Goal: Task Accomplishment & Management: Manage account settings

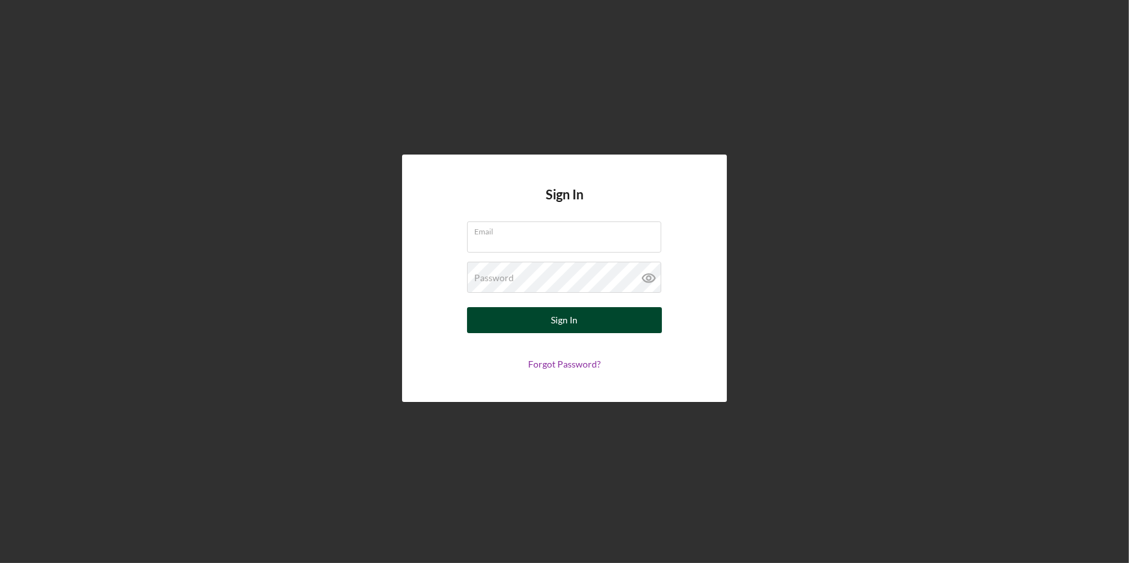
type input "vtanner@gnecorp.org"
click at [522, 313] on button "Sign In" at bounding box center [564, 320] width 195 height 26
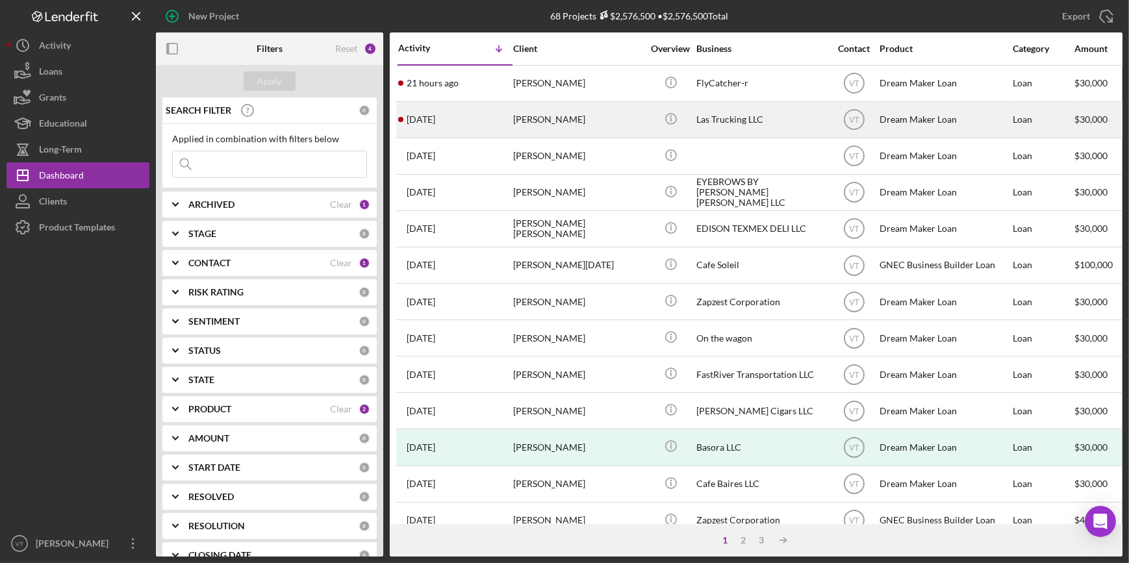
click at [573, 119] on div "[PERSON_NAME]" at bounding box center [578, 120] width 130 height 34
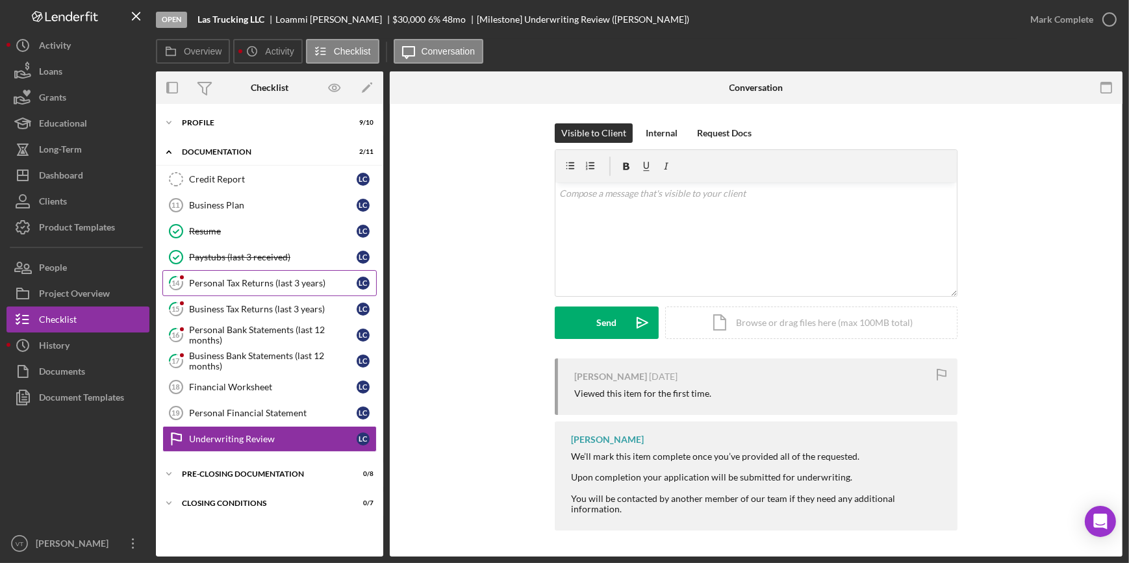
click at [260, 279] on div "Personal Tax Returns (last 3 years)" at bounding box center [273, 283] width 168 height 10
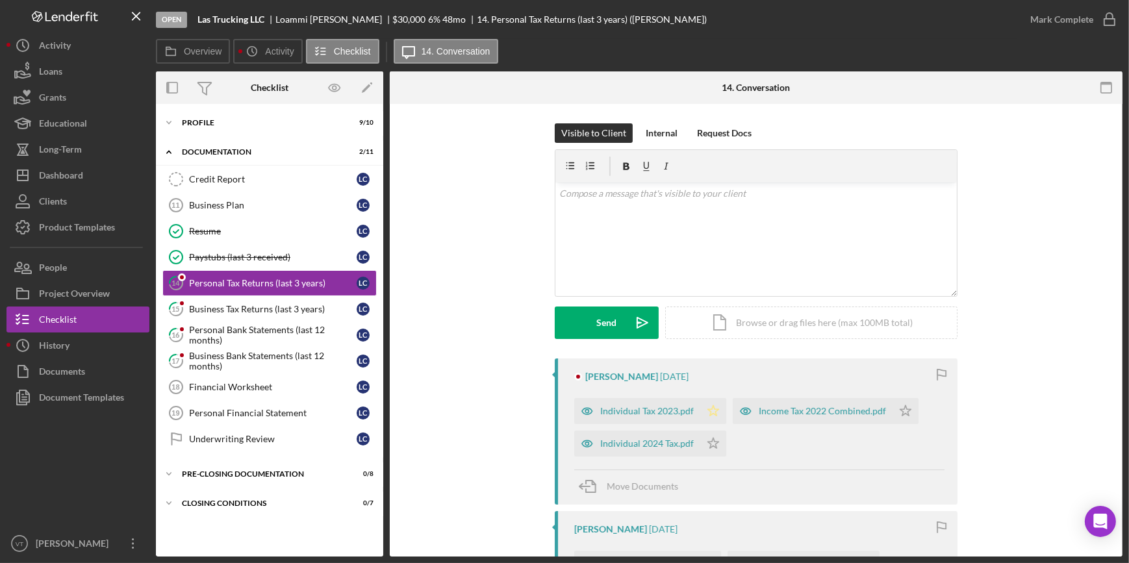
click at [712, 405] on icon "Icon/Star" at bounding box center [713, 411] width 26 height 26
click at [894, 414] on icon "Icon/Star" at bounding box center [905, 411] width 26 height 26
click at [710, 436] on icon "Icon/Star" at bounding box center [713, 444] width 26 height 26
click at [636, 442] on div "Individual 2024 Tax.pdf" at bounding box center [647, 443] width 94 height 10
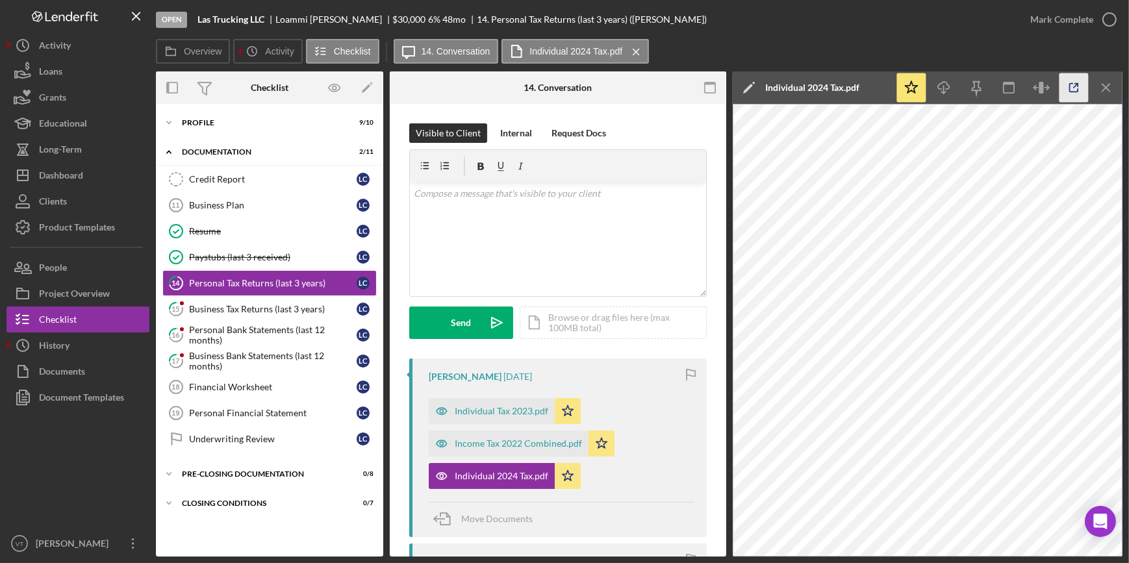
click at [1076, 84] on line "button" at bounding box center [1075, 86] width 4 height 4
click at [1061, 18] on div "Mark Complete" at bounding box center [1061, 19] width 63 height 26
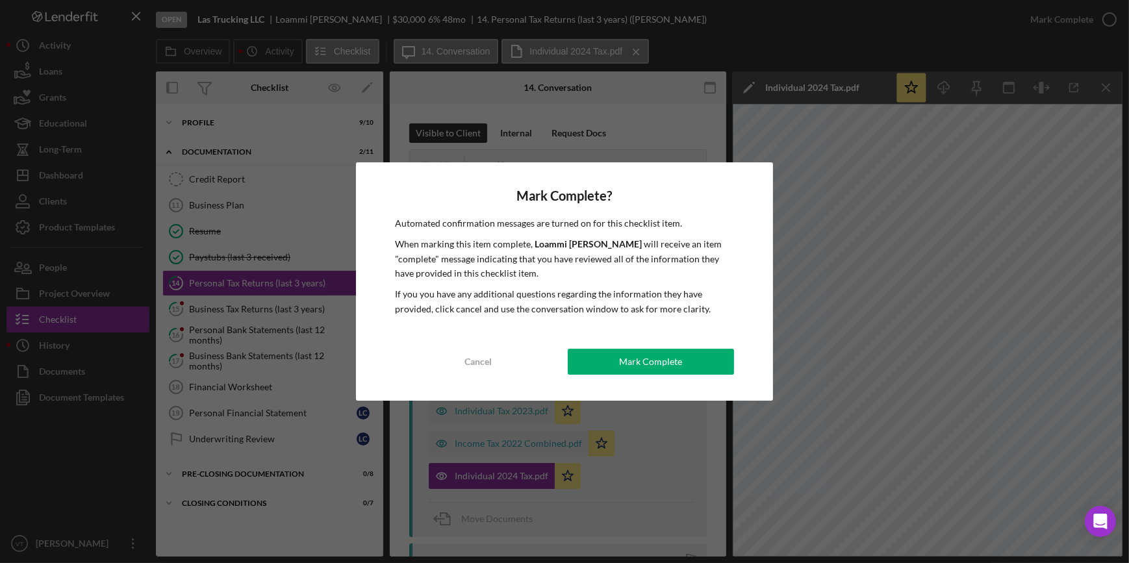
drag, startPoint x: 655, startPoint y: 364, endPoint x: 519, endPoint y: 349, distance: 137.2
click at [650, 364] on div "Mark Complete" at bounding box center [650, 362] width 63 height 26
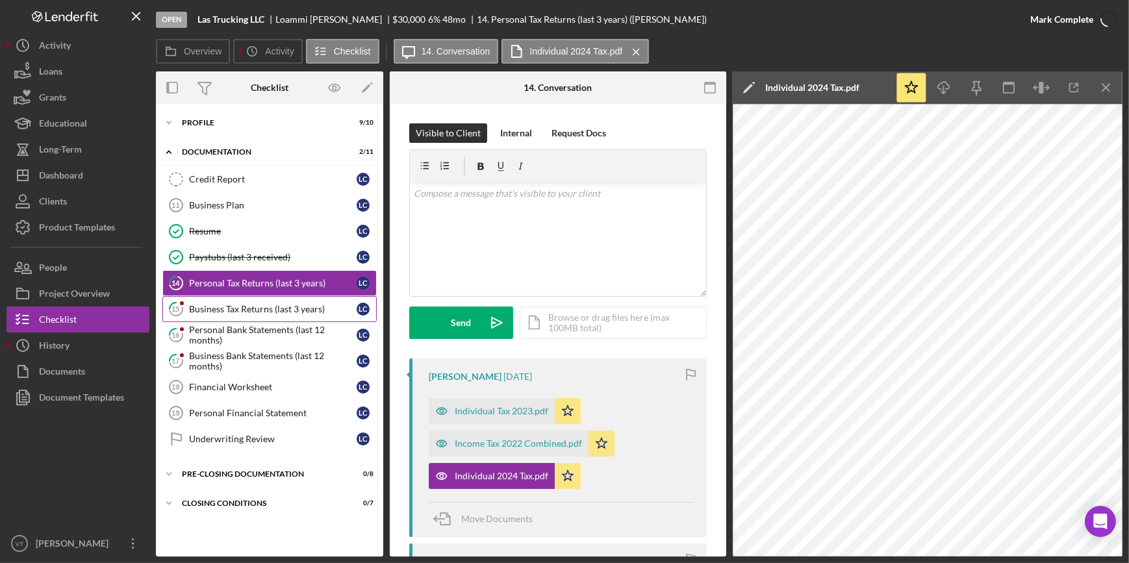
click at [269, 309] on div "Business Tax Returns (last 3 years)" at bounding box center [273, 309] width 168 height 10
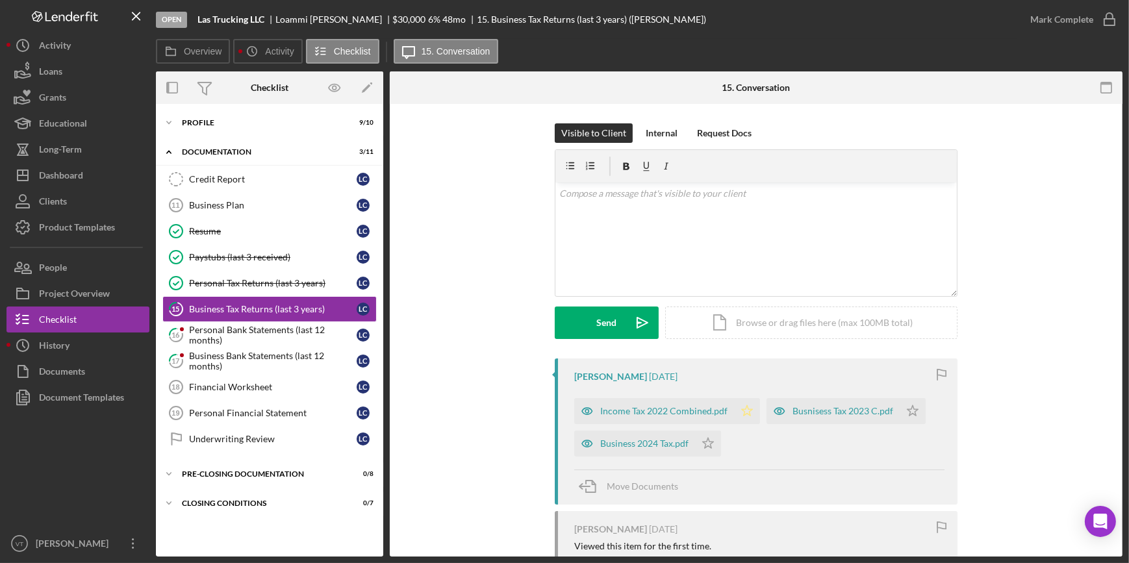
click at [742, 408] on polygon "button" at bounding box center [747, 410] width 11 height 10
click at [907, 409] on polygon "button" at bounding box center [912, 410] width 11 height 10
click at [703, 444] on polygon "button" at bounding box center [708, 443] width 11 height 10
click at [625, 438] on div "Business 2024 Tax.pdf" at bounding box center [644, 443] width 88 height 10
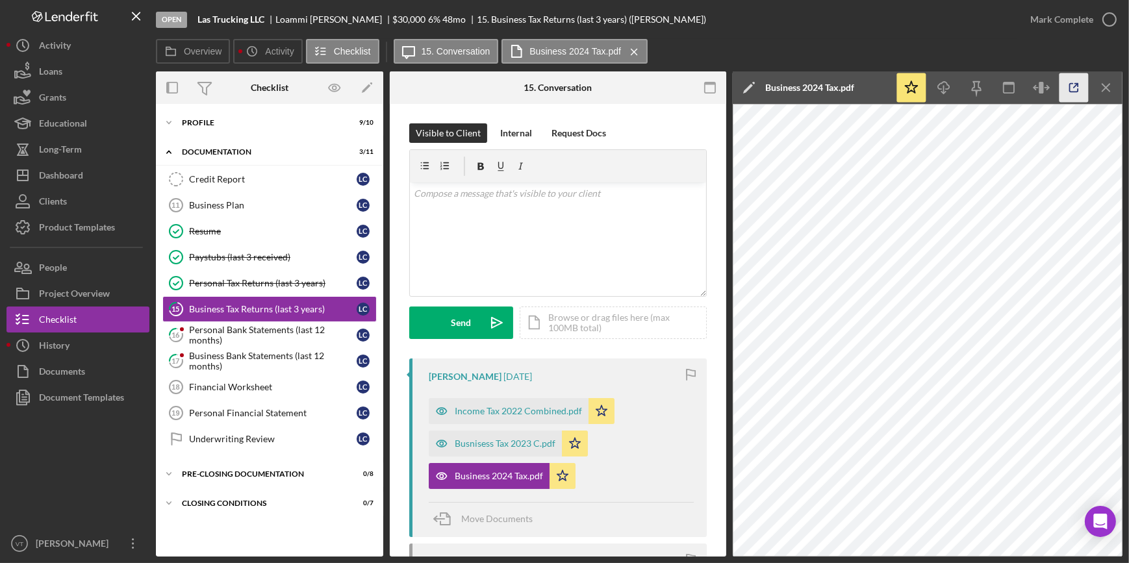
click at [1071, 78] on icon "button" at bounding box center [1073, 87] width 29 height 29
click at [1105, 17] on icon "button" at bounding box center [1109, 19] width 32 height 32
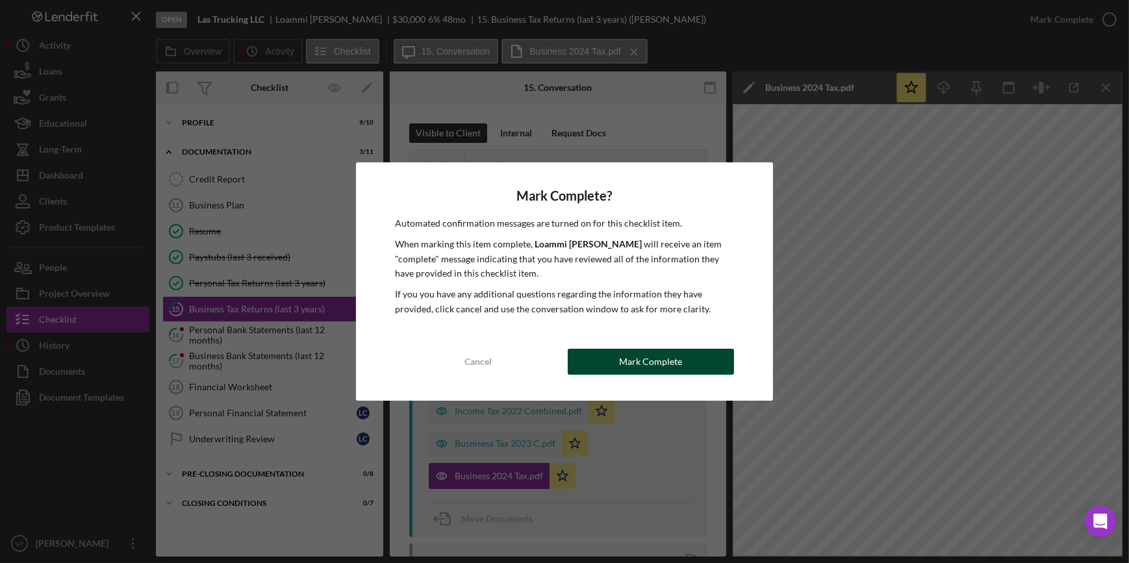
click at [662, 367] on div "Mark Complete" at bounding box center [650, 362] width 63 height 26
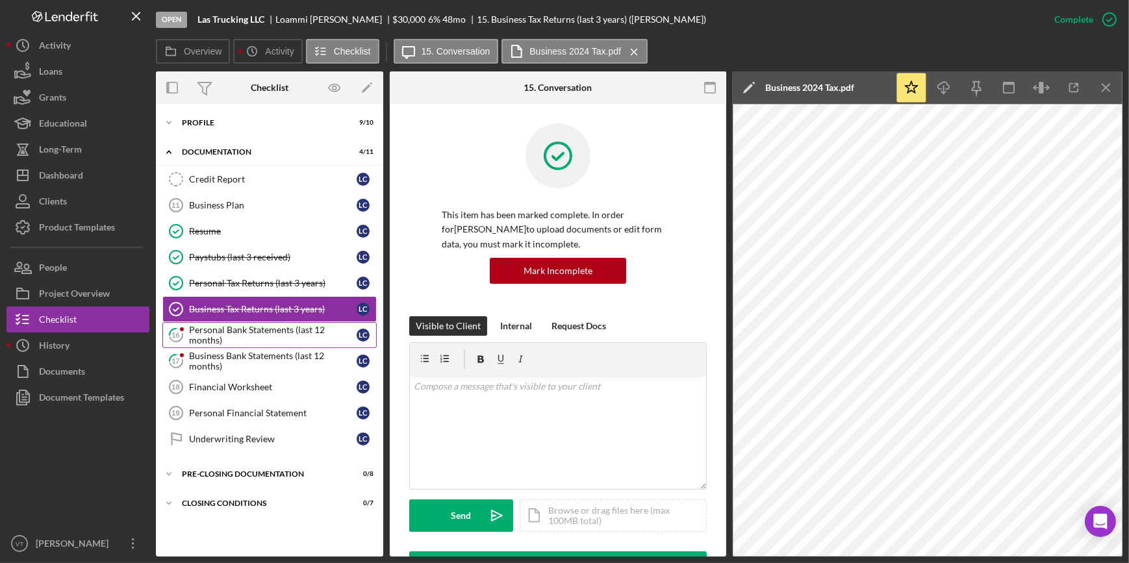
click at [247, 332] on div "Personal Bank Statements (last 12 months)" at bounding box center [273, 335] width 168 height 21
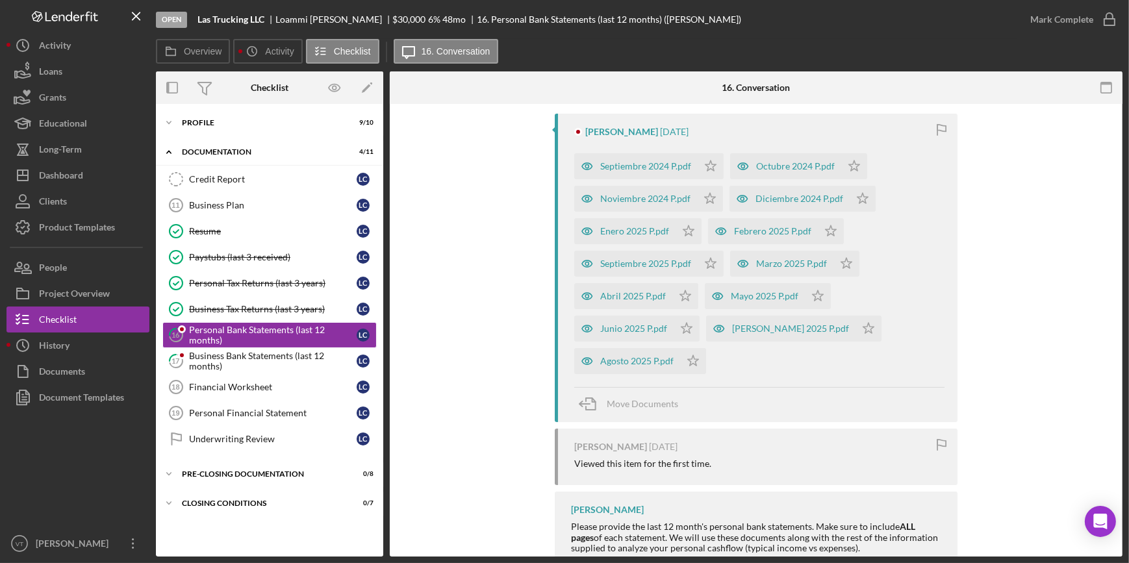
scroll to position [283, 0]
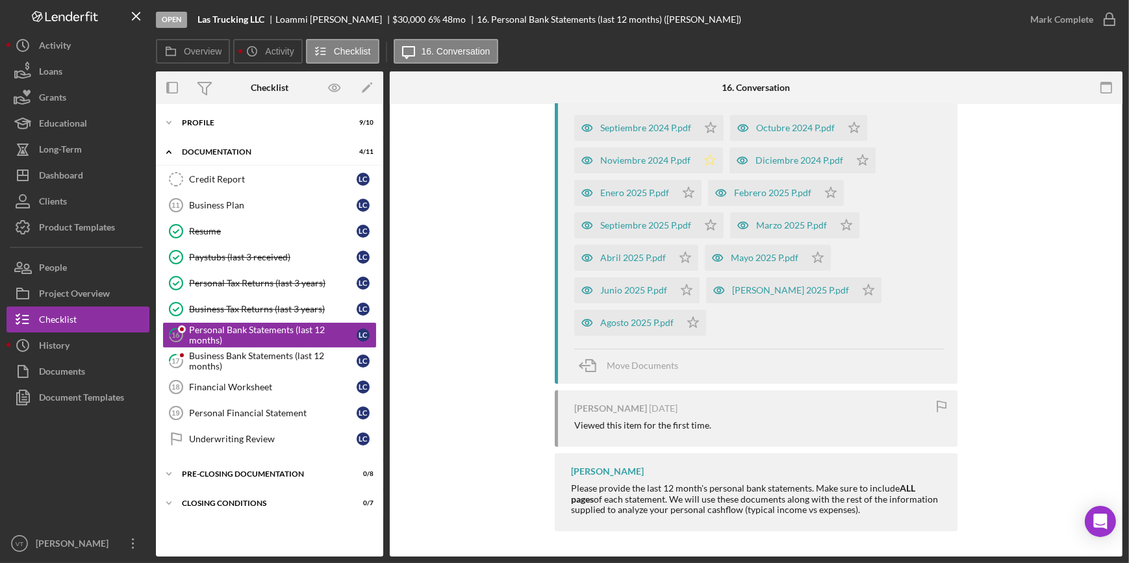
drag, startPoint x: 708, startPoint y: 123, endPoint x: 707, endPoint y: 156, distance: 33.1
click at [708, 132] on icon "Icon/Star" at bounding box center [710, 128] width 26 height 26
click at [707, 156] on polygon "button" at bounding box center [710, 160] width 11 height 10
click at [686, 189] on polygon "button" at bounding box center [688, 192] width 11 height 10
click at [701, 228] on icon "Icon/Star" at bounding box center [710, 225] width 26 height 26
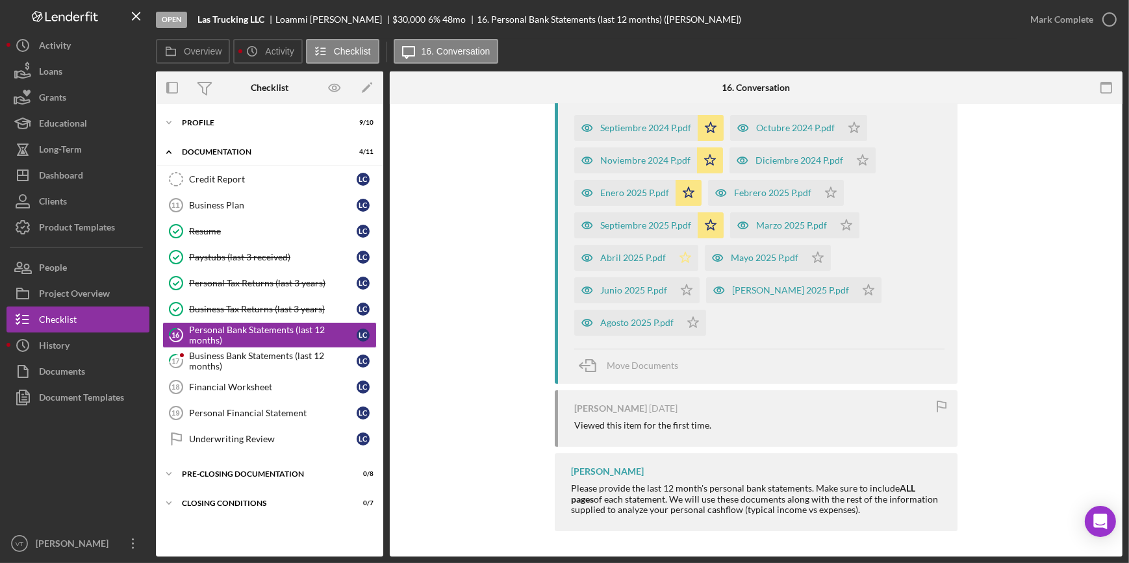
click at [681, 254] on polygon "button" at bounding box center [685, 257] width 11 height 10
click at [684, 290] on icon "Icon/Star" at bounding box center [686, 290] width 26 height 26
click at [690, 322] on icon "Icon/Star" at bounding box center [693, 323] width 26 height 26
click at [863, 288] on polygon "button" at bounding box center [868, 289] width 11 height 10
click at [814, 258] on polygon "button" at bounding box center [817, 257] width 11 height 10
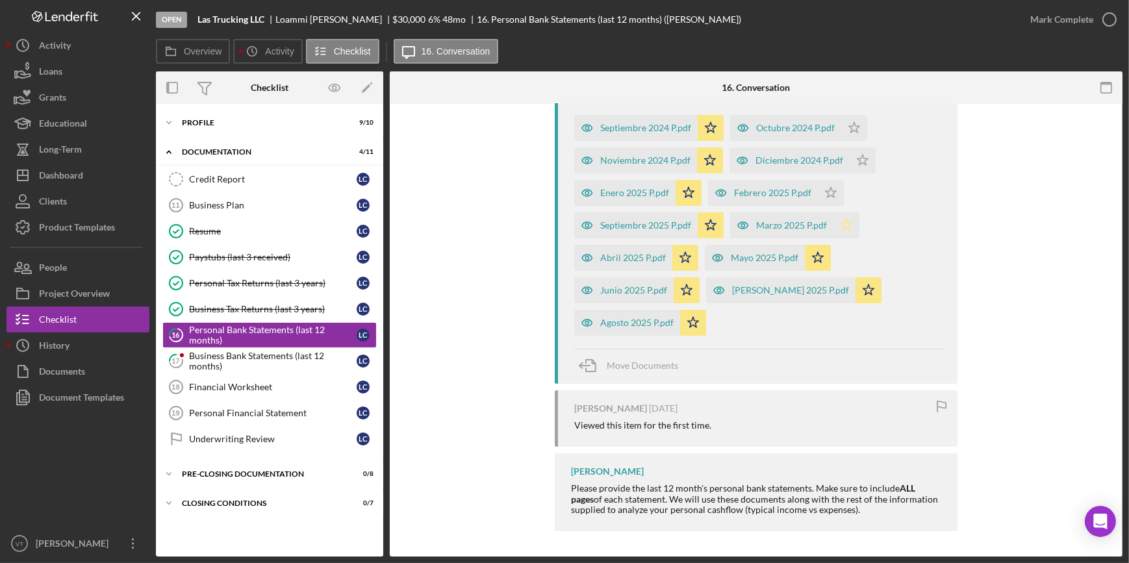
click at [851, 223] on icon "Icon/Star" at bounding box center [846, 225] width 26 height 26
click at [827, 188] on icon "Icon/Star" at bounding box center [831, 193] width 26 height 26
click at [853, 155] on icon "Icon/Star" at bounding box center [862, 160] width 26 height 26
click at [847, 127] on icon "Icon/Star" at bounding box center [854, 128] width 26 height 26
click at [642, 325] on div "Agosto 2025 P.pdf" at bounding box center [636, 323] width 73 height 10
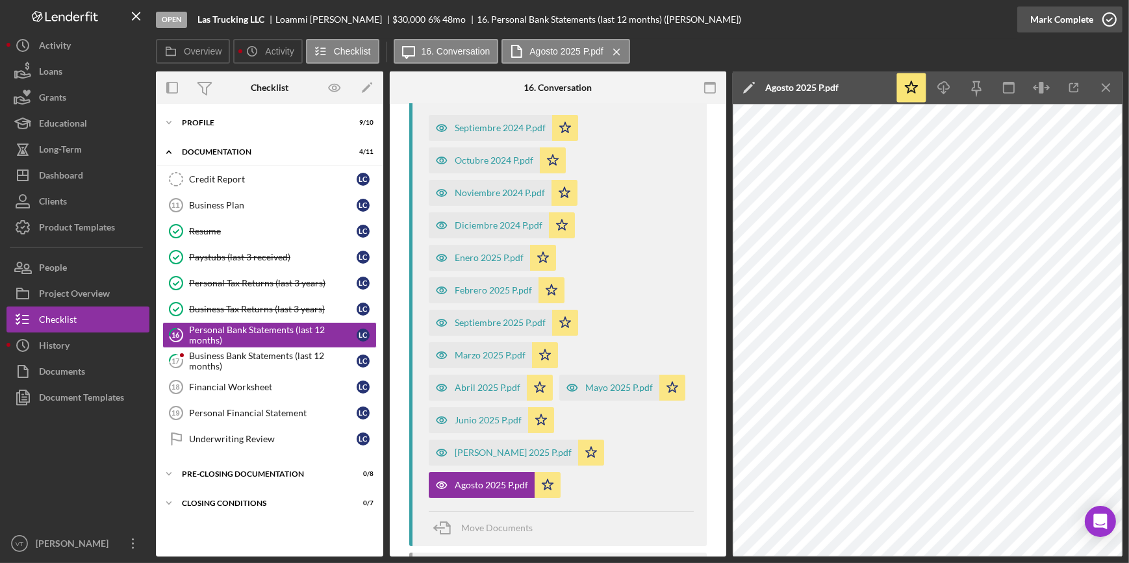
click at [1070, 15] on div "Mark Complete" at bounding box center [1061, 19] width 63 height 26
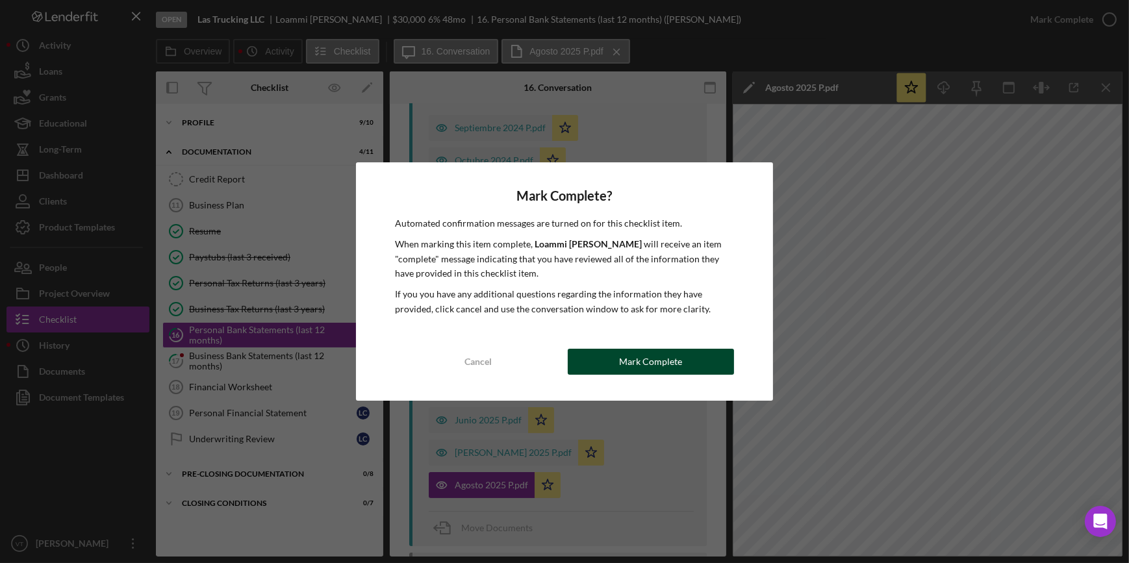
click at [638, 357] on div "Mark Complete" at bounding box center [650, 362] width 63 height 26
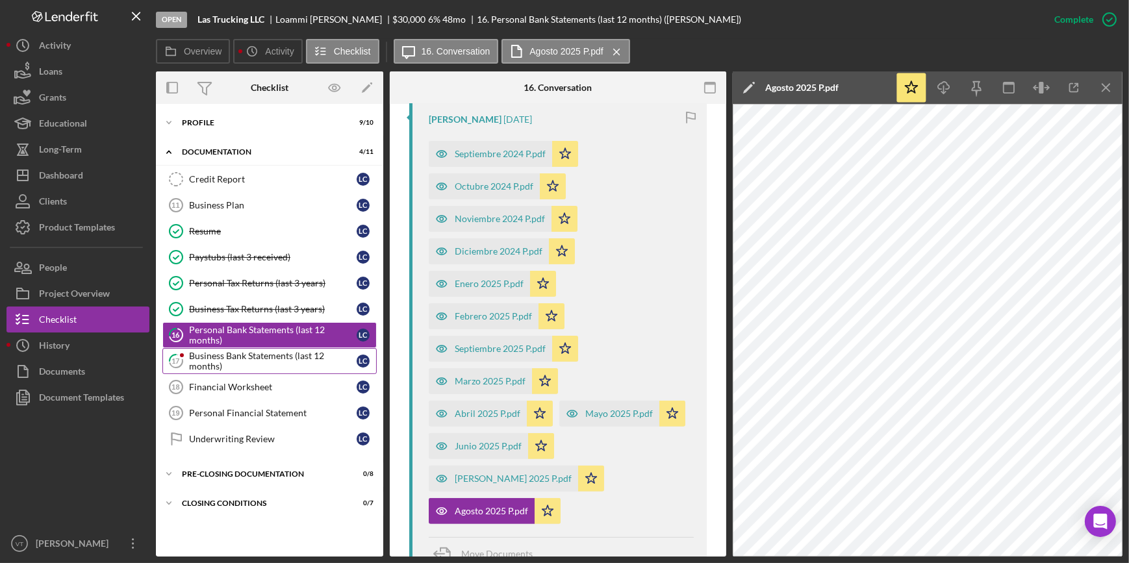
scroll to position [521, 0]
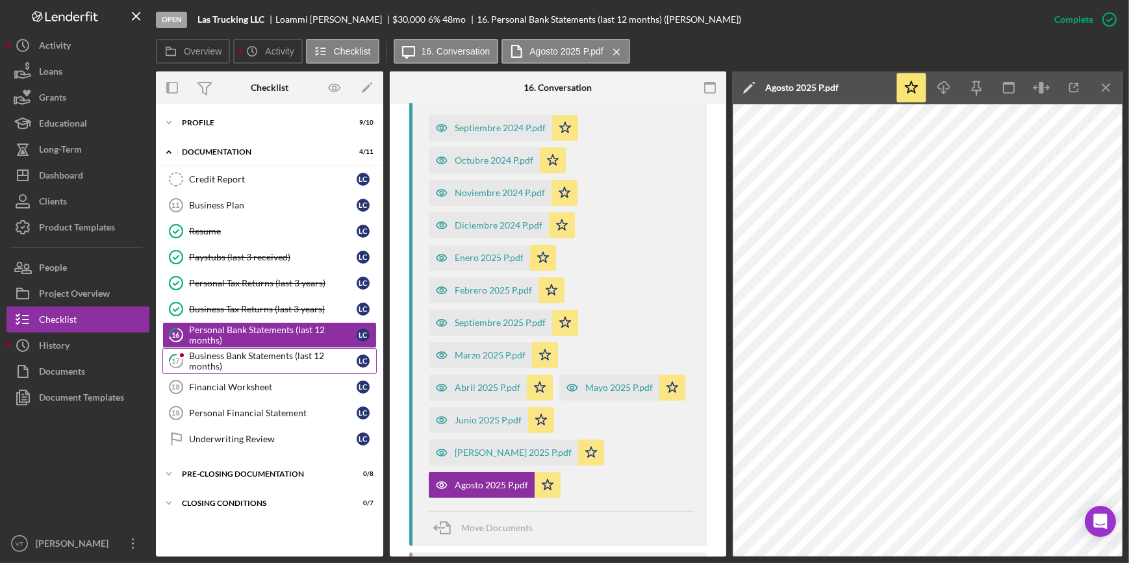
click at [249, 360] on div "Business Bank Statements (last 12 months)" at bounding box center [273, 361] width 168 height 21
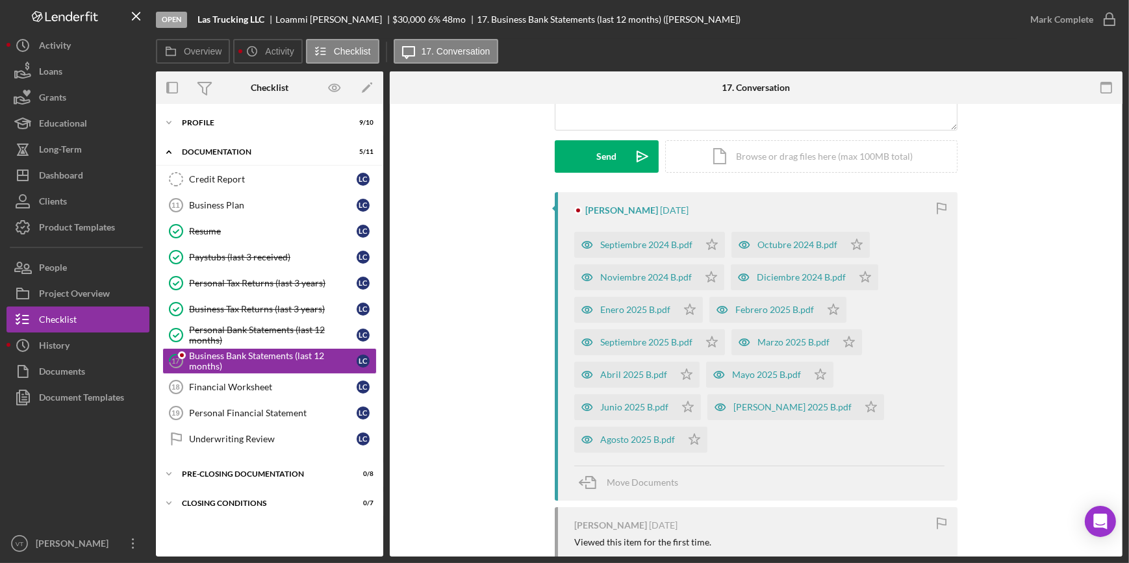
scroll to position [177, 0]
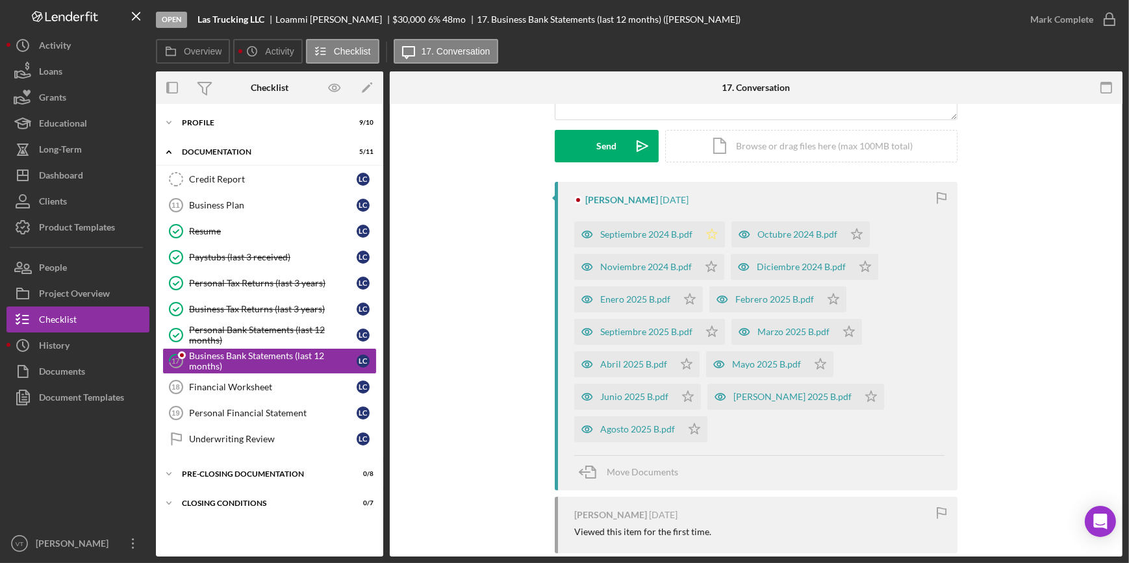
click at [705, 228] on icon "Icon/Star" at bounding box center [712, 234] width 26 height 26
click at [710, 269] on polygon "button" at bounding box center [711, 266] width 11 height 10
click at [692, 295] on icon "Icon/Star" at bounding box center [690, 299] width 26 height 26
click at [692, 329] on div "Septiembre 2025 B.pdf" at bounding box center [636, 332] width 125 height 26
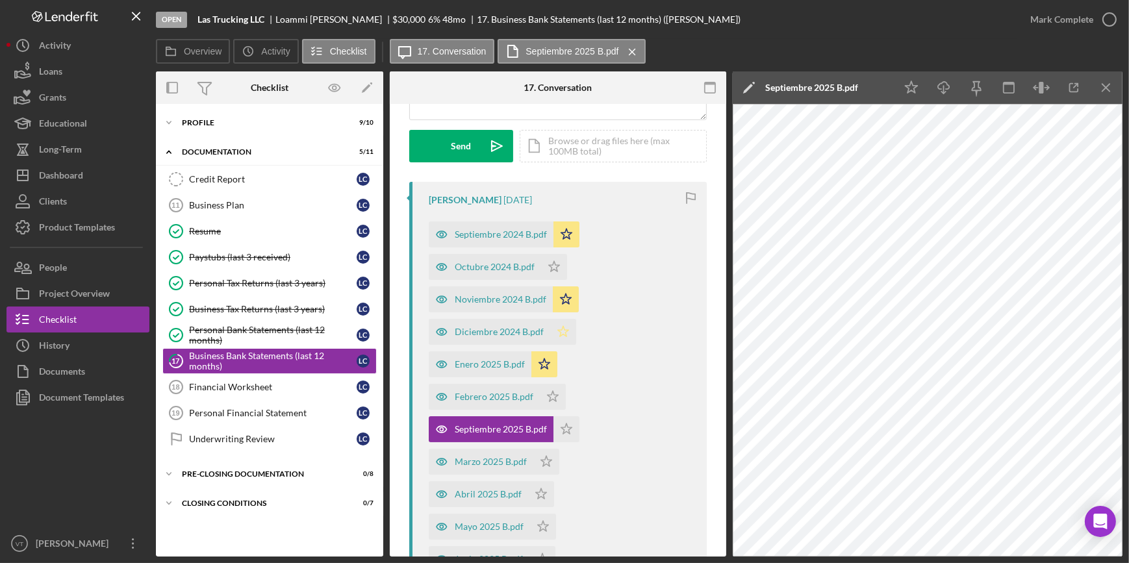
click at [563, 328] on icon "Icon/Star" at bounding box center [563, 332] width 26 height 26
click at [557, 264] on polygon "button" at bounding box center [554, 266] width 11 height 10
click at [547, 395] on polygon "button" at bounding box center [552, 396] width 11 height 10
click at [564, 422] on icon "Icon/Star" at bounding box center [566, 429] width 26 height 26
click at [544, 457] on polygon "button" at bounding box center [546, 461] width 11 height 10
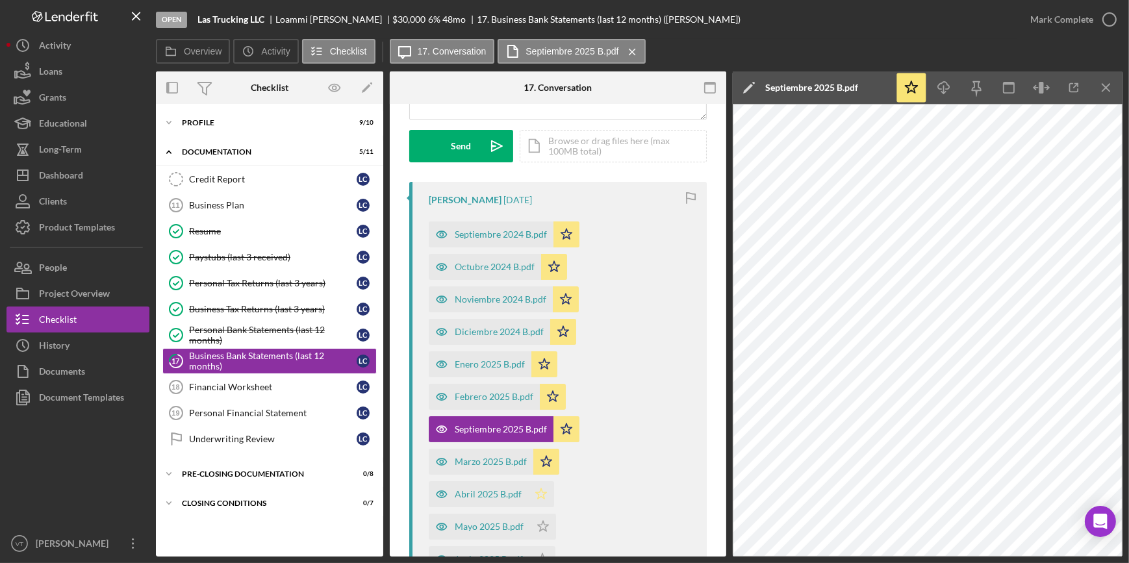
click at [537, 492] on polygon "button" at bounding box center [541, 493] width 11 height 10
click at [545, 520] on icon "Icon/Star" at bounding box center [543, 527] width 26 height 26
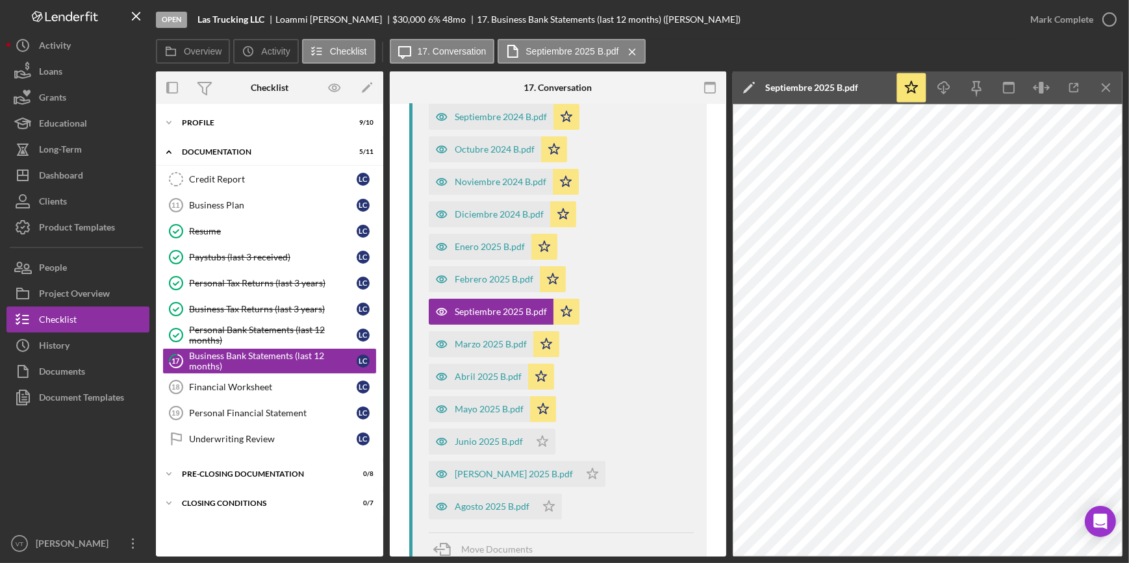
scroll to position [295, 0]
click at [536, 434] on icon "Icon/Star" at bounding box center [542, 441] width 26 height 26
click at [549, 493] on icon "Icon/Star" at bounding box center [549, 506] width 26 height 26
click at [605, 460] on icon "Icon/Star" at bounding box center [592, 473] width 26 height 26
click at [1073, 86] on line "button" at bounding box center [1075, 86] width 4 height 4
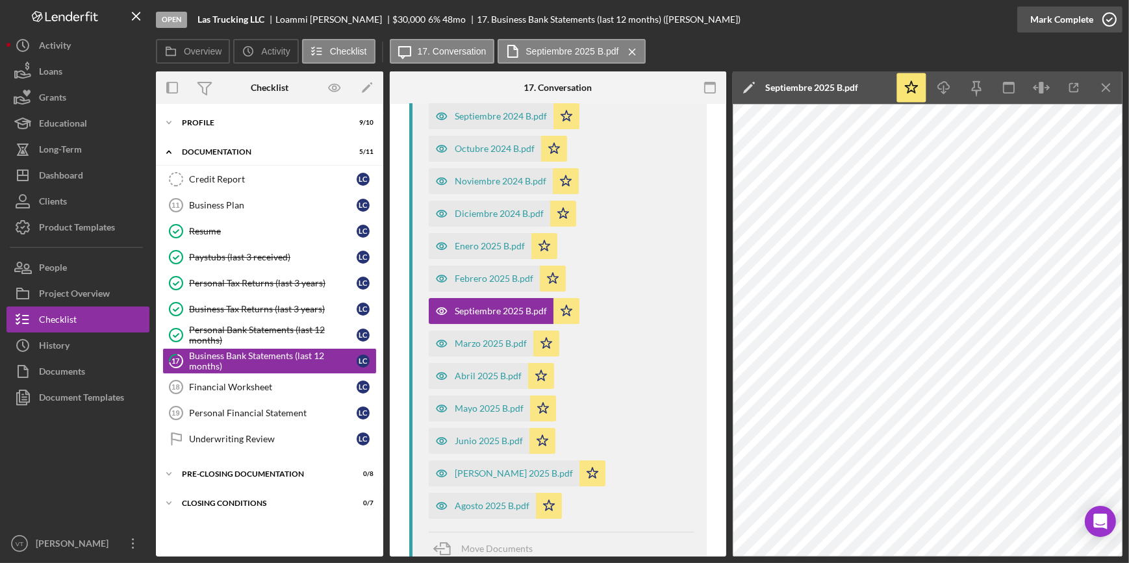
click at [1071, 16] on div "Mark Complete" at bounding box center [1061, 19] width 63 height 26
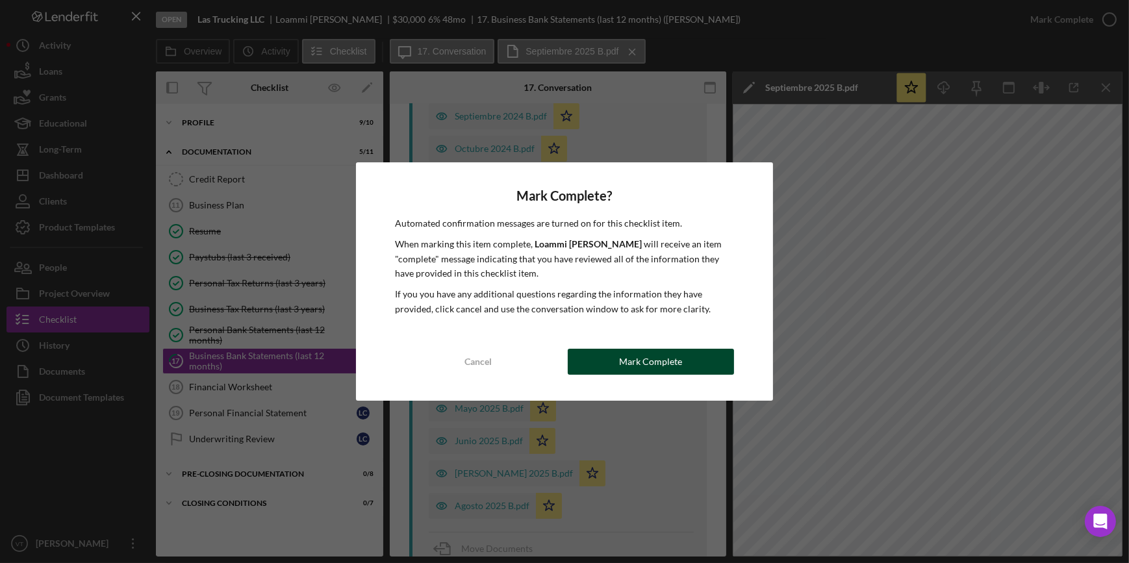
click at [619, 361] on button "Mark Complete" at bounding box center [651, 362] width 166 height 26
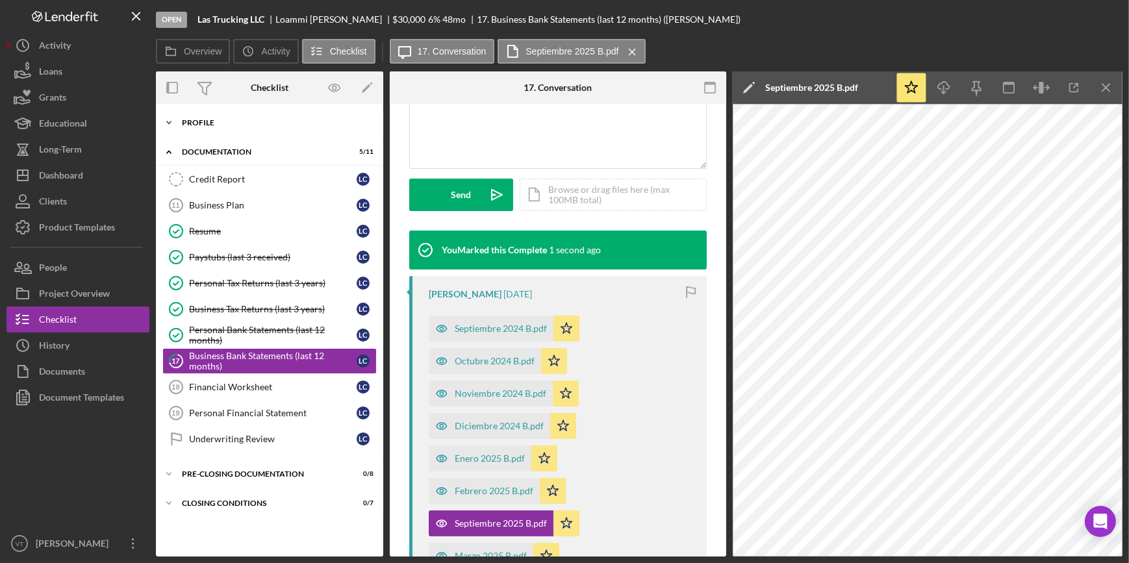
scroll to position [533, 0]
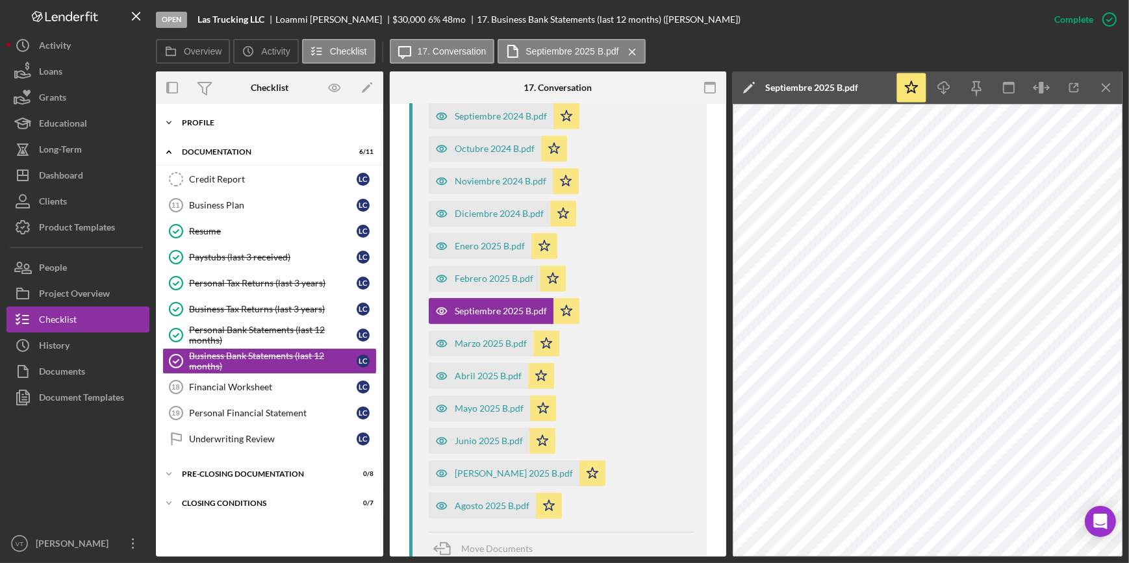
click at [184, 119] on div "Profile" at bounding box center [274, 123] width 185 height 8
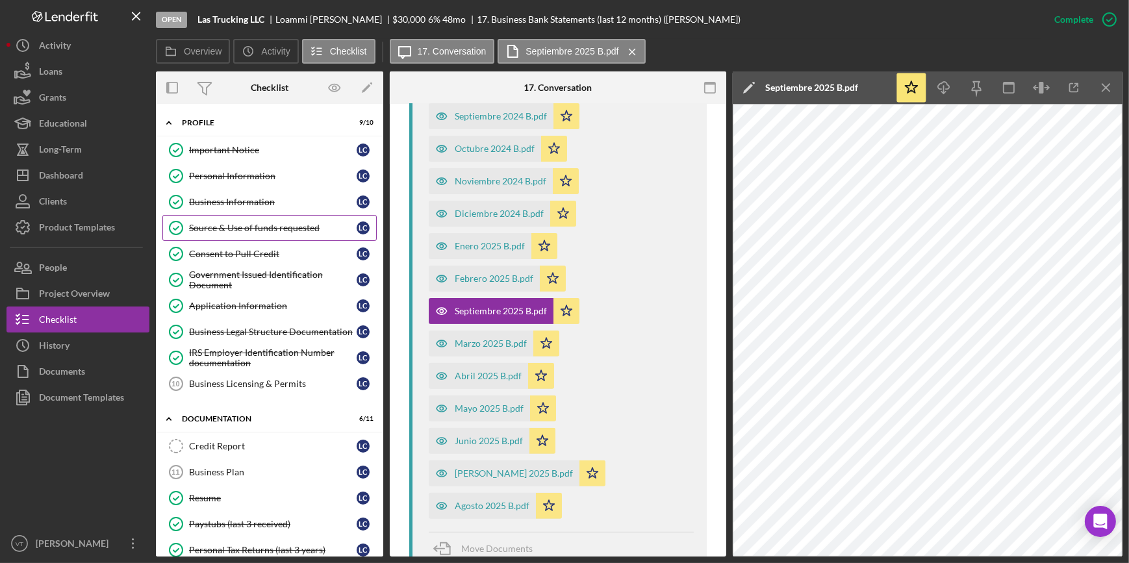
click at [251, 227] on div "Source & Use of funds requested" at bounding box center [273, 228] width 168 height 10
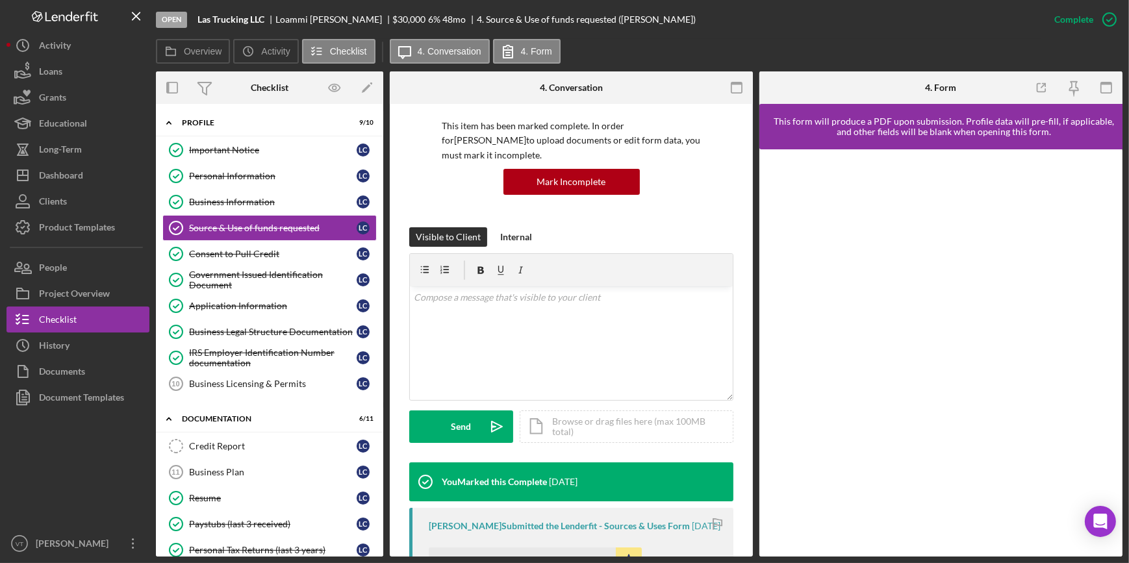
scroll to position [393, 0]
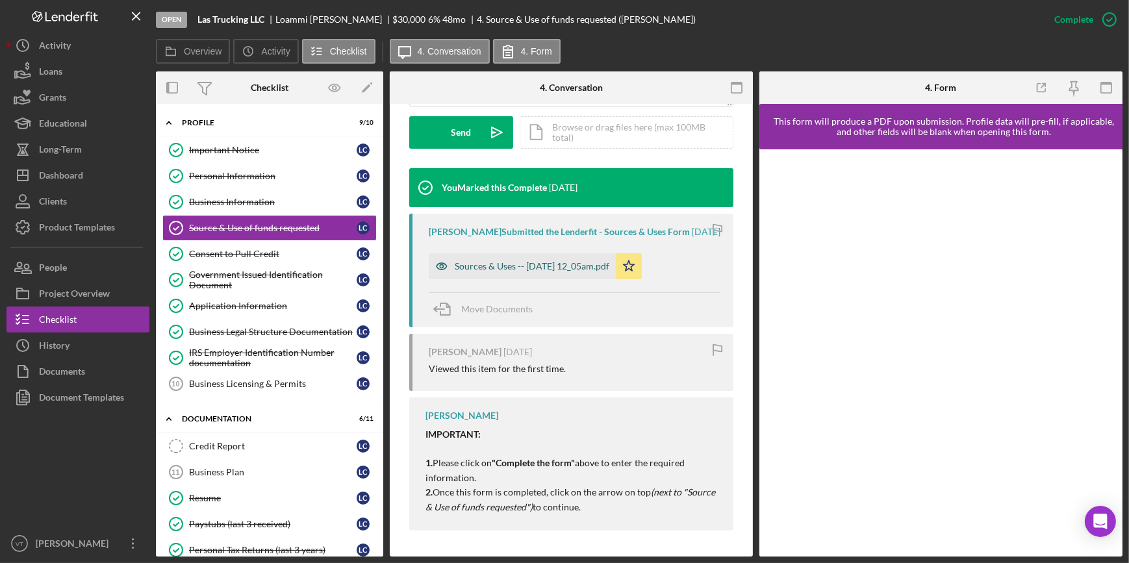
click at [511, 262] on div "Sources & Uses -- 2025-10-03 12_05am.pdf" at bounding box center [532, 266] width 155 height 10
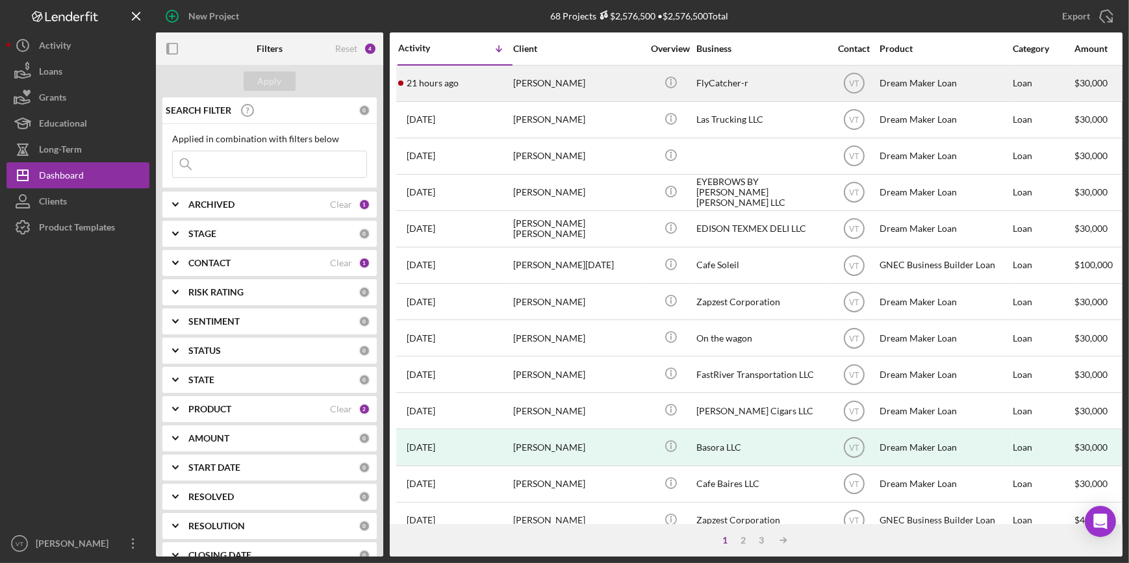
click at [579, 86] on div "Russell Williams" at bounding box center [578, 83] width 130 height 34
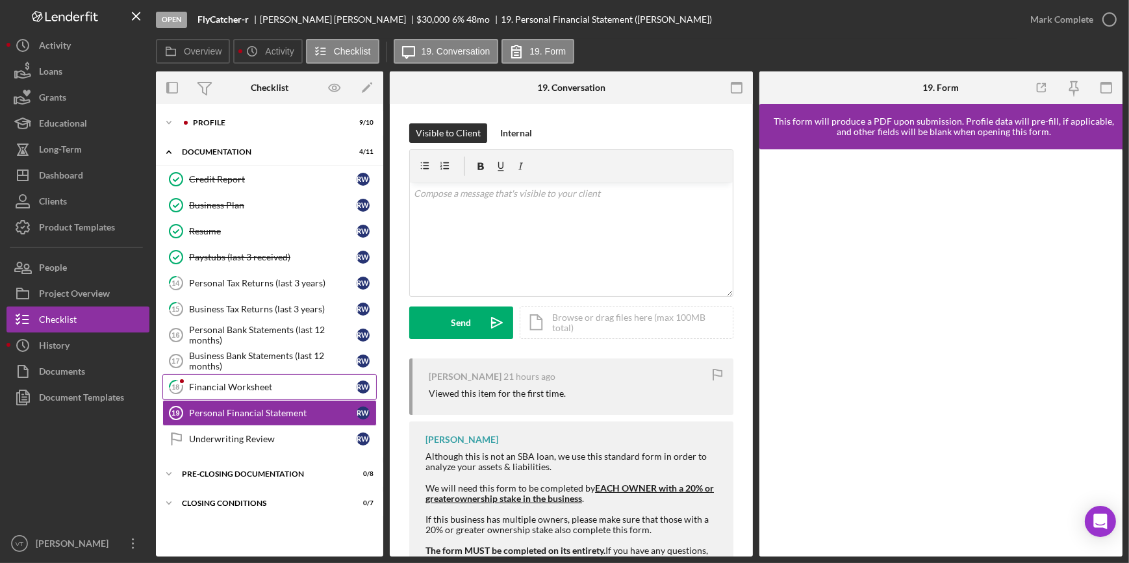
click at [231, 384] on div "Financial Worksheet" at bounding box center [273, 387] width 168 height 10
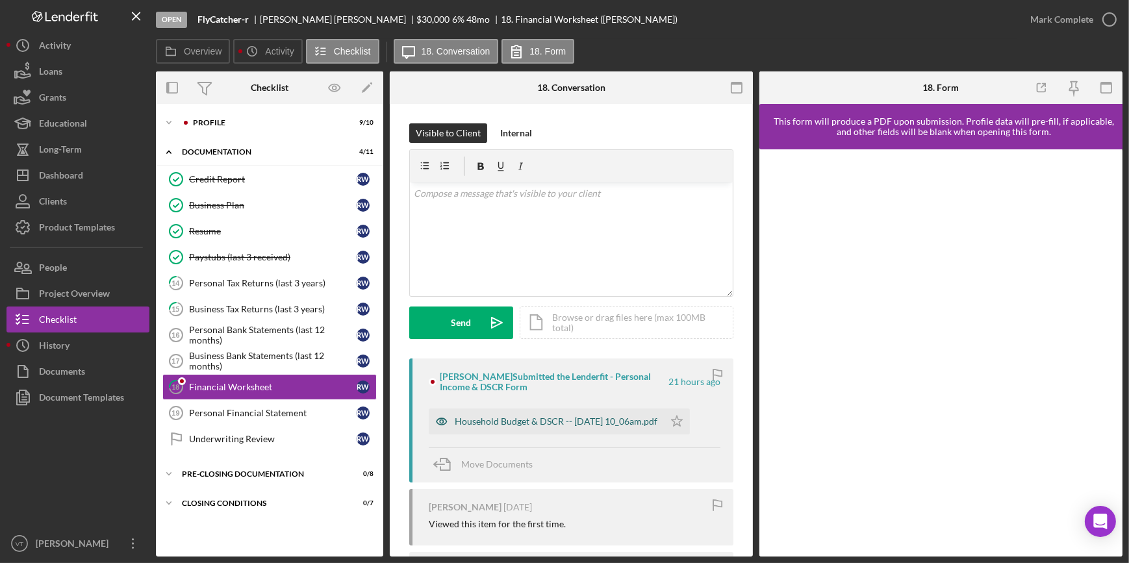
click at [529, 422] on div "Household Budget & DSCR -- 2025-10-05 10_06am.pdf" at bounding box center [556, 421] width 203 height 10
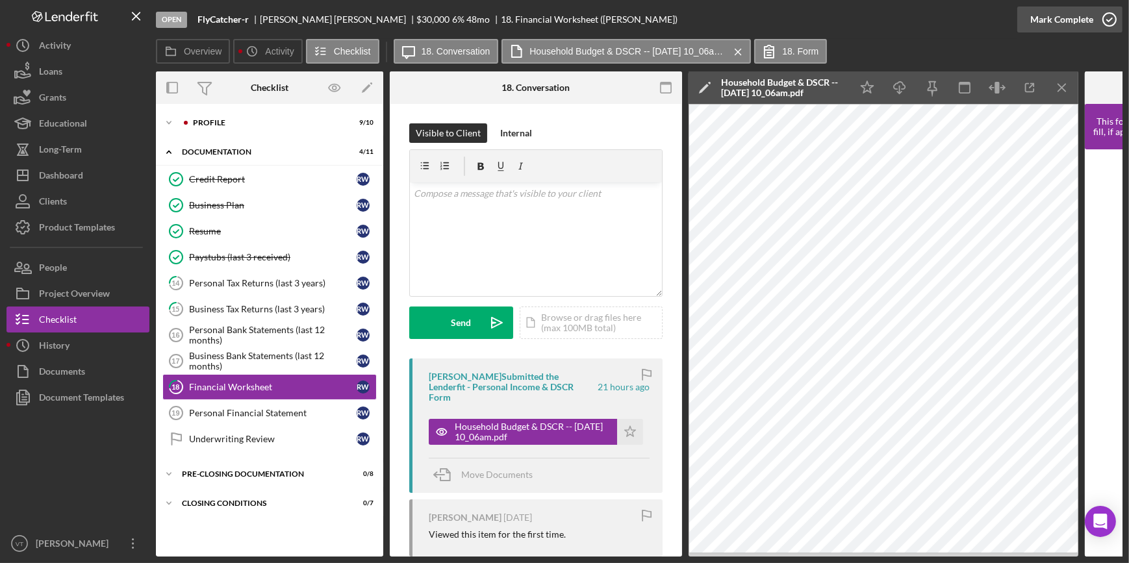
click at [1042, 15] on div "Mark Complete" at bounding box center [1061, 19] width 63 height 26
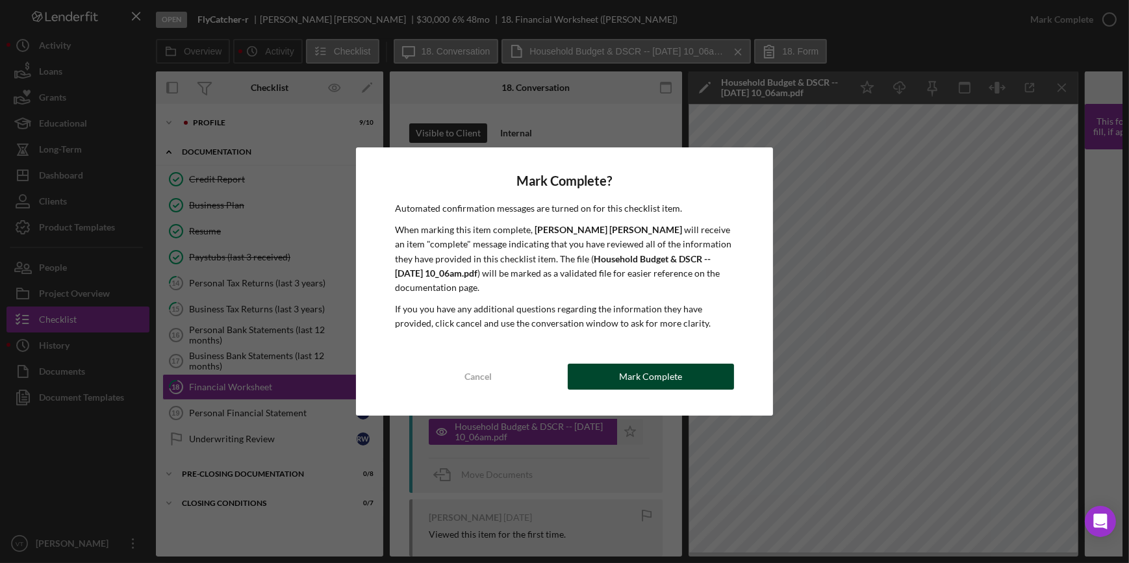
click at [654, 386] on div "Mark Complete" at bounding box center [650, 377] width 63 height 26
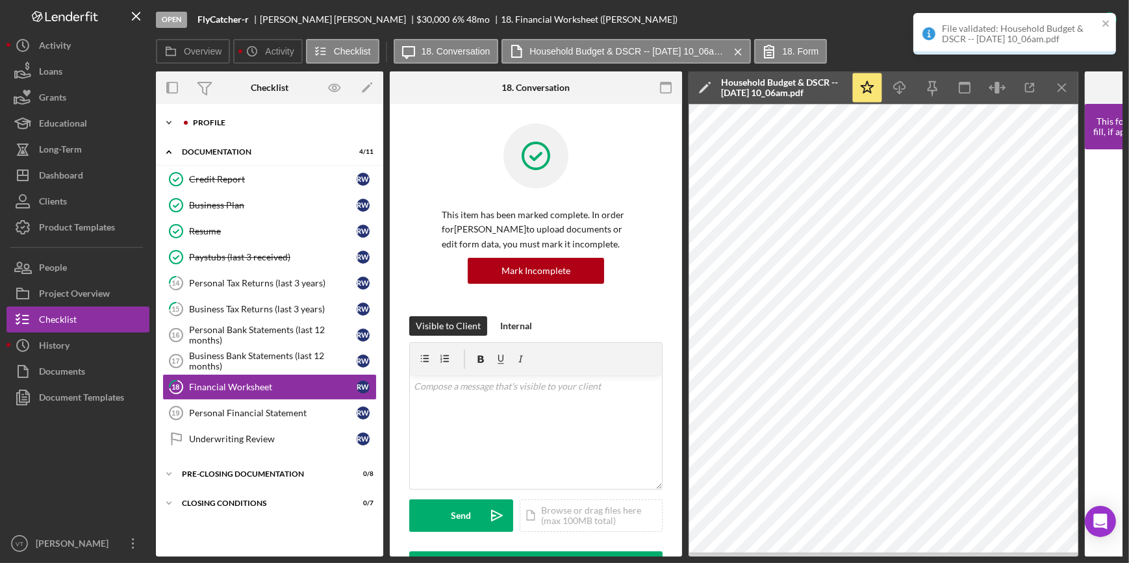
click at [166, 114] on icon "Icon/Expander" at bounding box center [169, 123] width 26 height 26
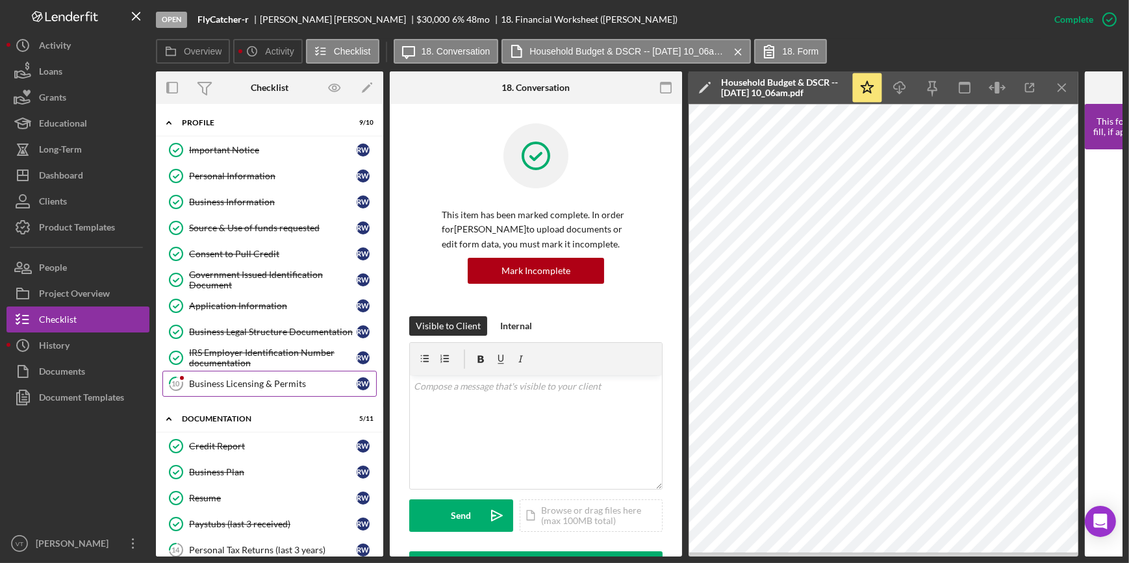
click at [244, 379] on div "Business Licensing & Permits" at bounding box center [273, 384] width 168 height 10
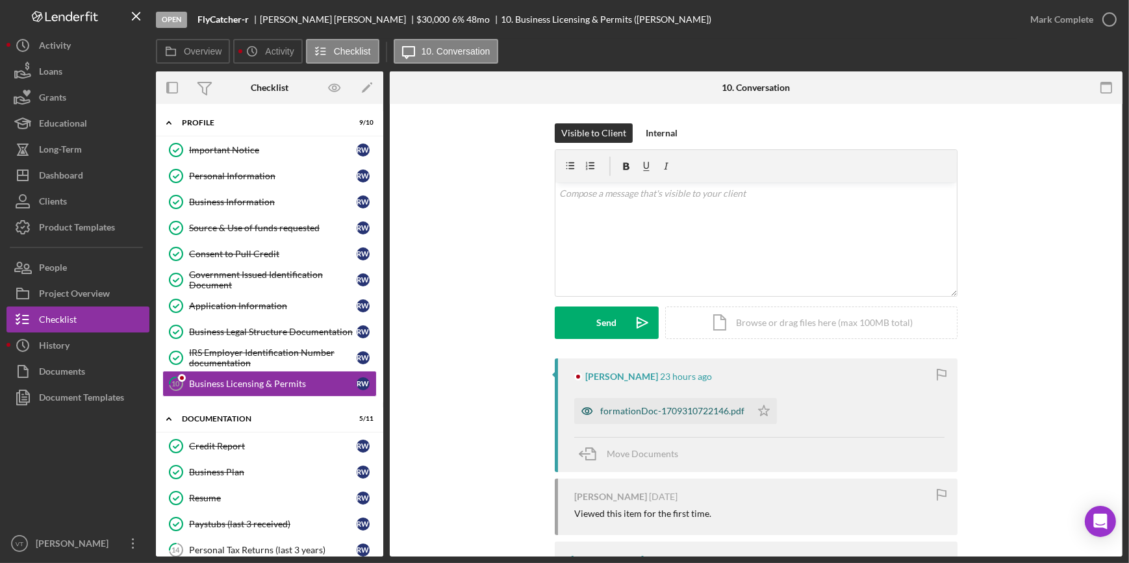
click at [650, 413] on div "formationDoc-1709310722146.pdf" at bounding box center [672, 411] width 144 height 10
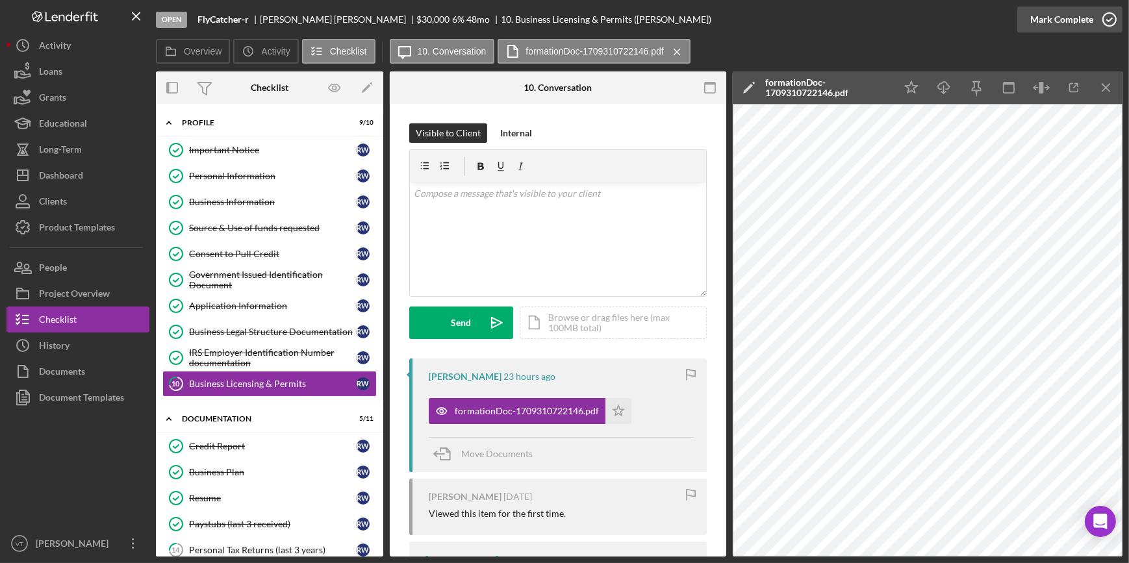
click at [1044, 12] on div "Mark Complete" at bounding box center [1061, 19] width 63 height 26
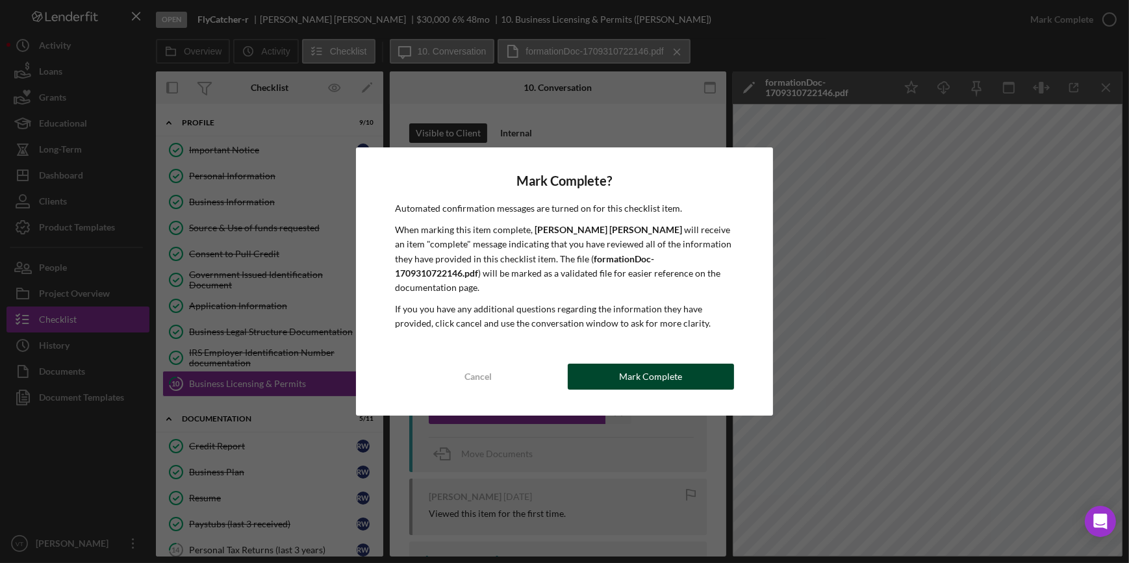
click at [618, 369] on button "Mark Complete" at bounding box center [651, 377] width 166 height 26
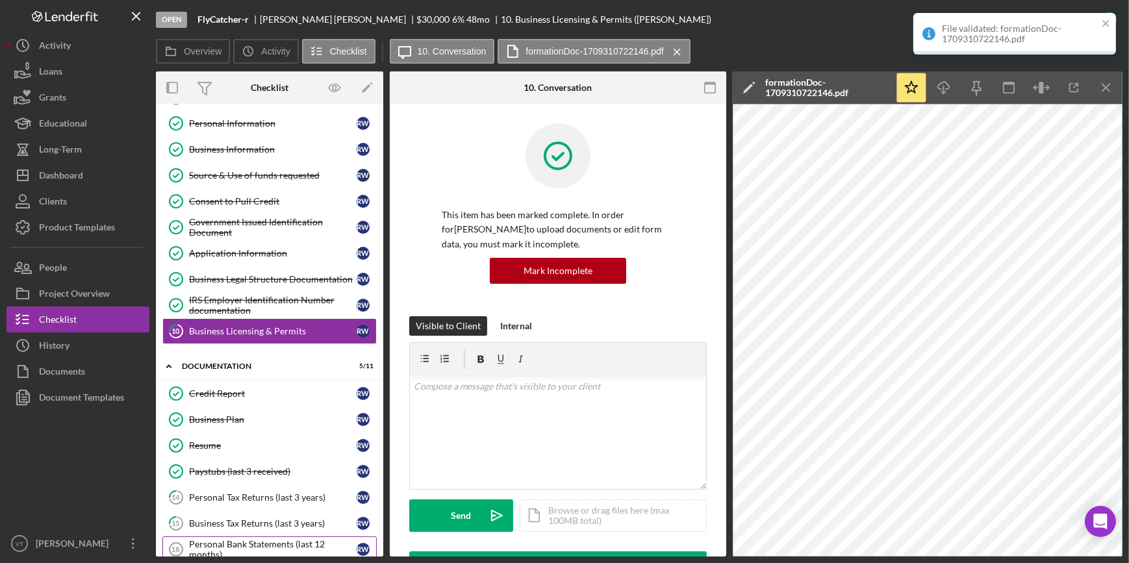
scroll to position [177, 0]
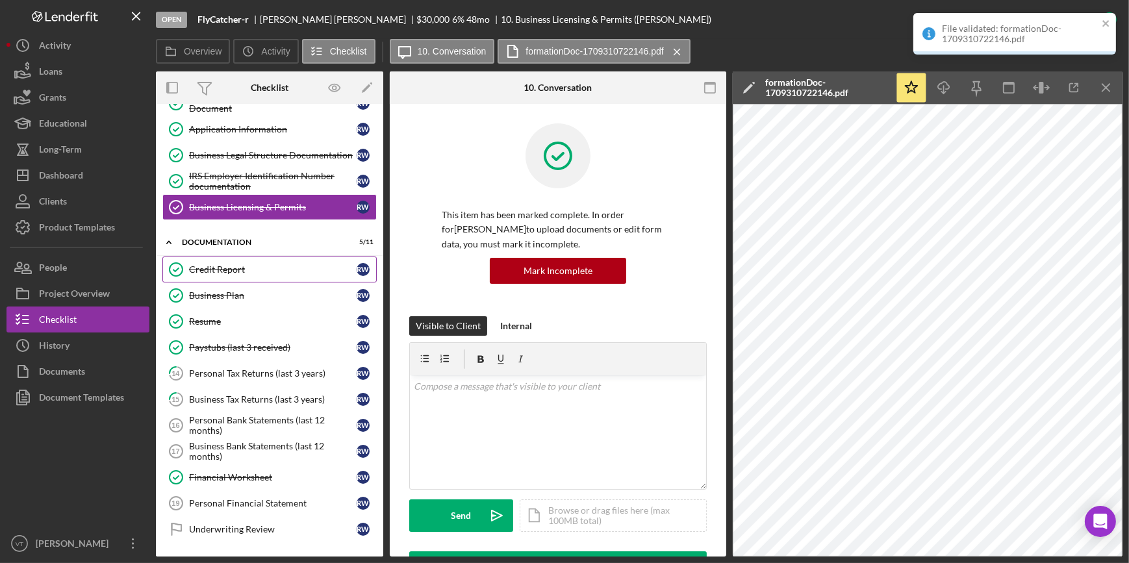
click at [218, 266] on div "Credit Report" at bounding box center [273, 269] width 168 height 10
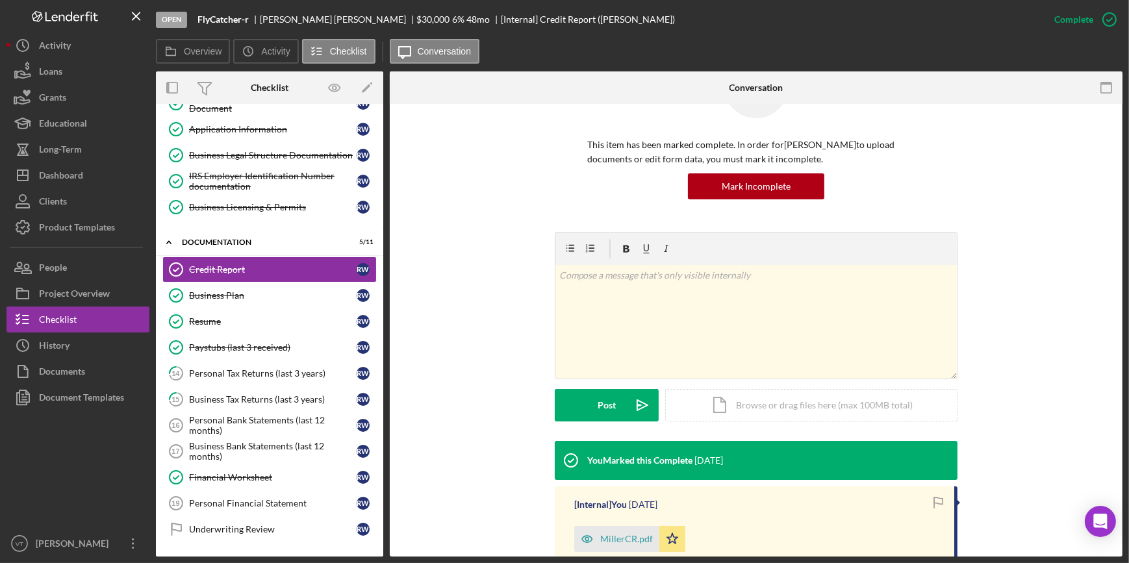
scroll to position [210, 0]
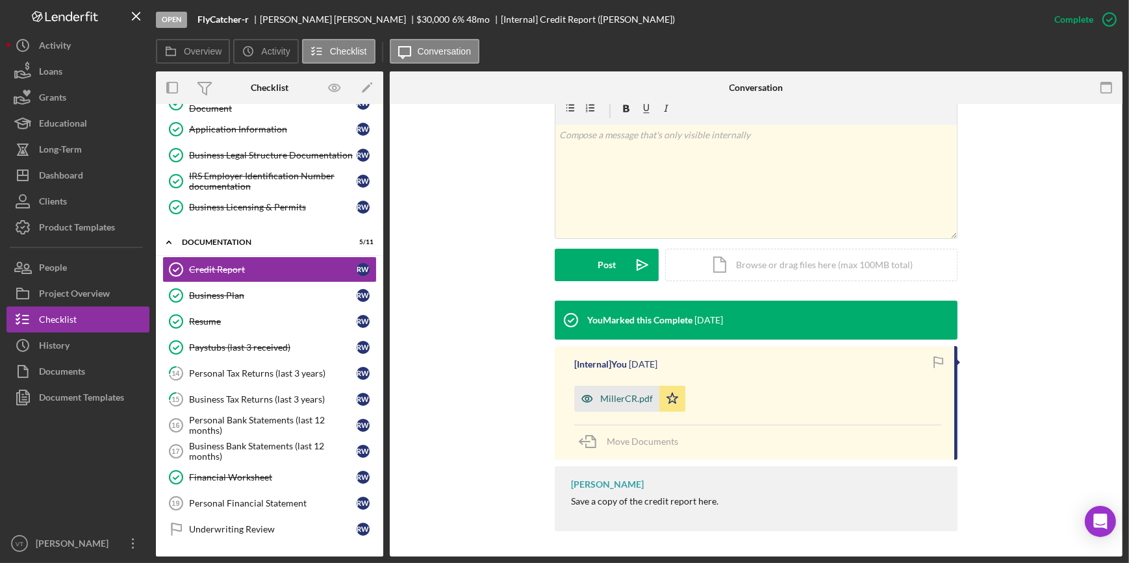
click at [616, 400] on div "MillerCR.pdf" at bounding box center [626, 399] width 53 height 10
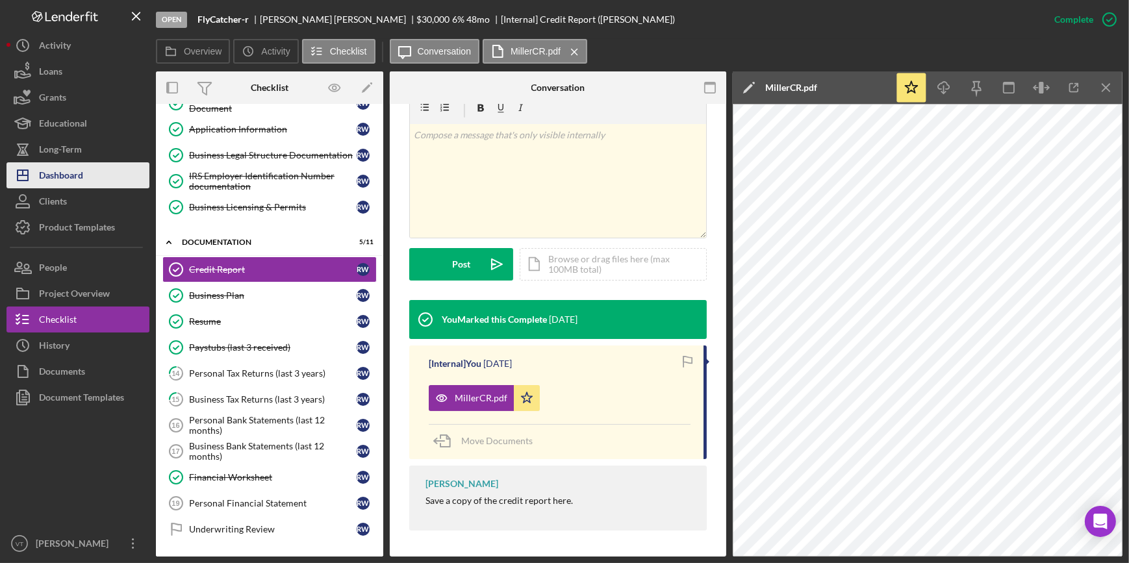
click at [87, 180] on button "Icon/Dashboard Dashboard" at bounding box center [77, 175] width 143 height 26
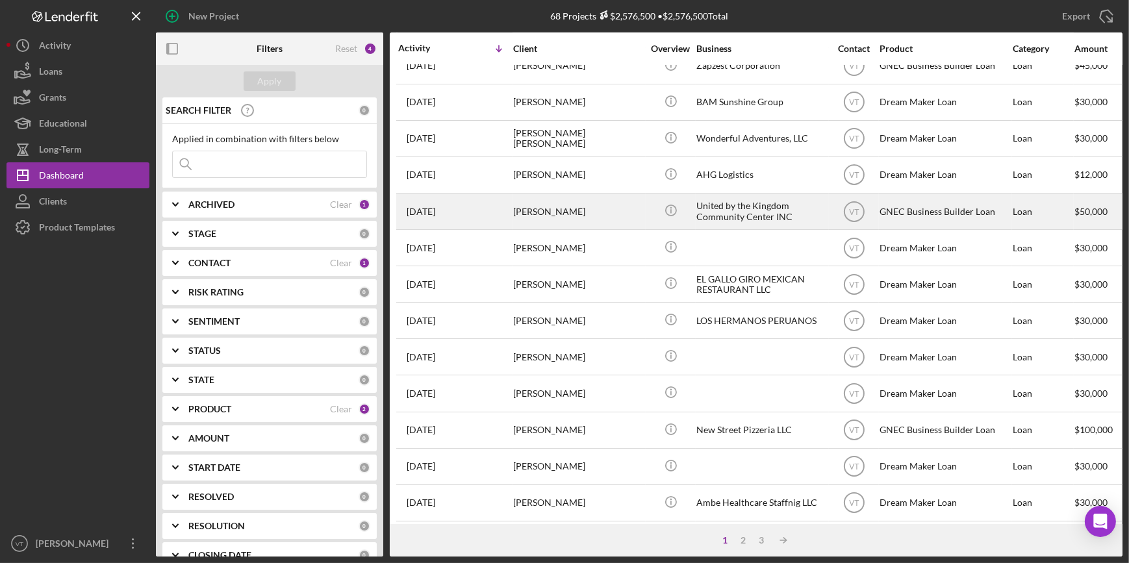
scroll to position [469, 0]
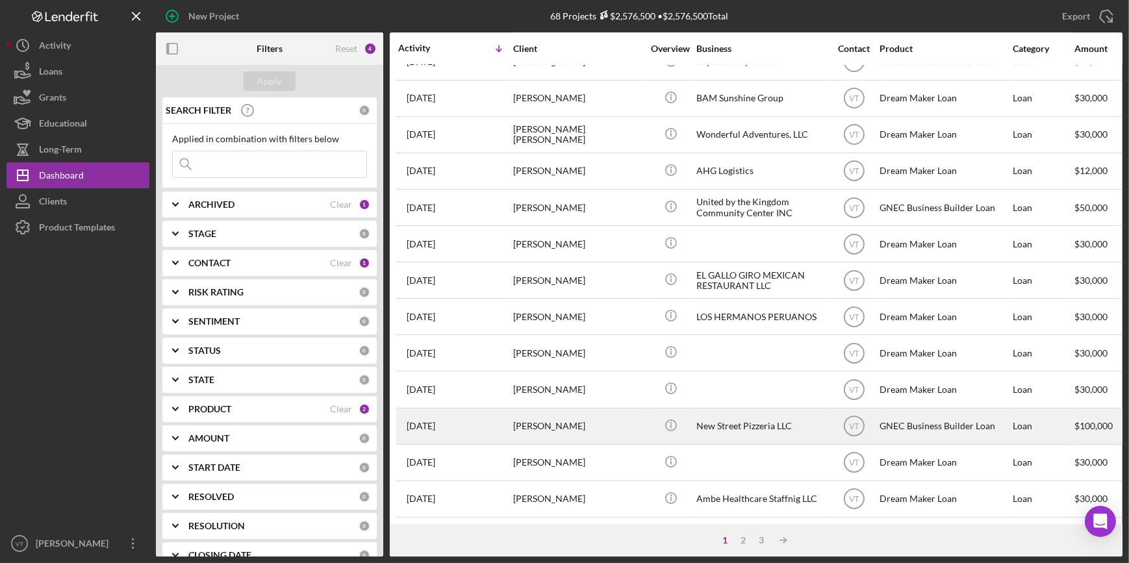
click at [549, 416] on div "Joshua Miller" at bounding box center [578, 426] width 130 height 34
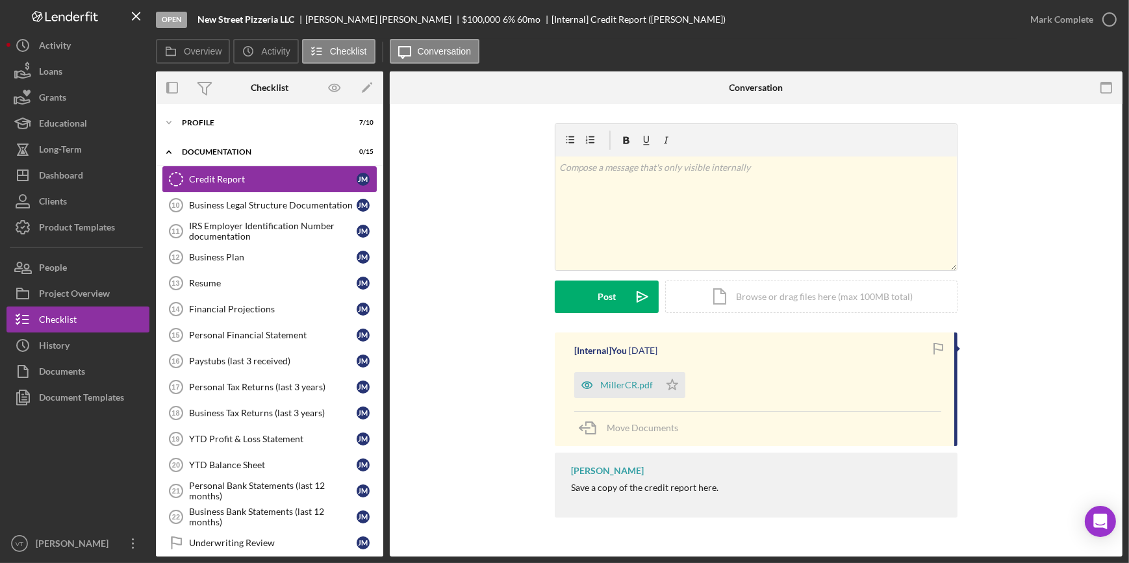
click at [214, 181] on div "Credit Report" at bounding box center [273, 179] width 168 height 10
click at [627, 383] on div "MillerCR.pdf" at bounding box center [626, 385] width 53 height 10
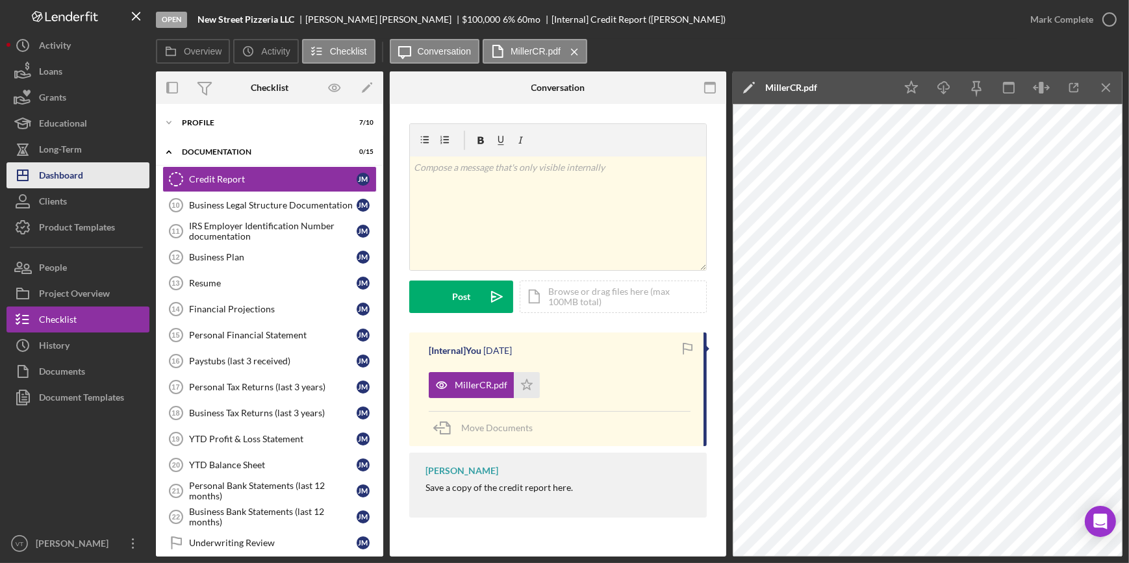
click at [81, 183] on div "Dashboard" at bounding box center [61, 176] width 44 height 29
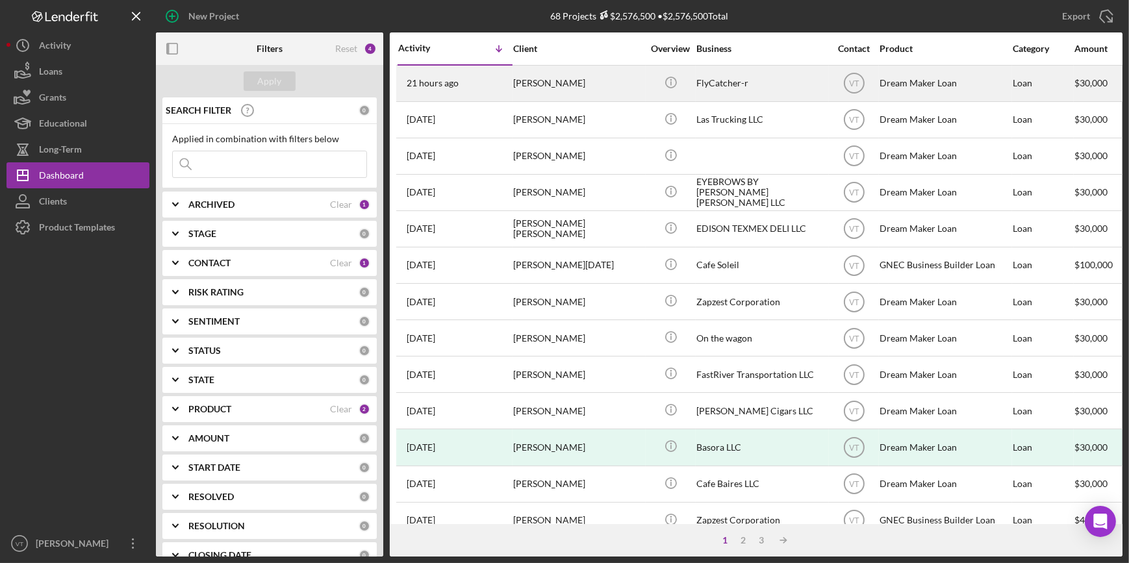
click at [481, 80] on div "21 hours ago Russell Williams" at bounding box center [455, 83] width 114 height 34
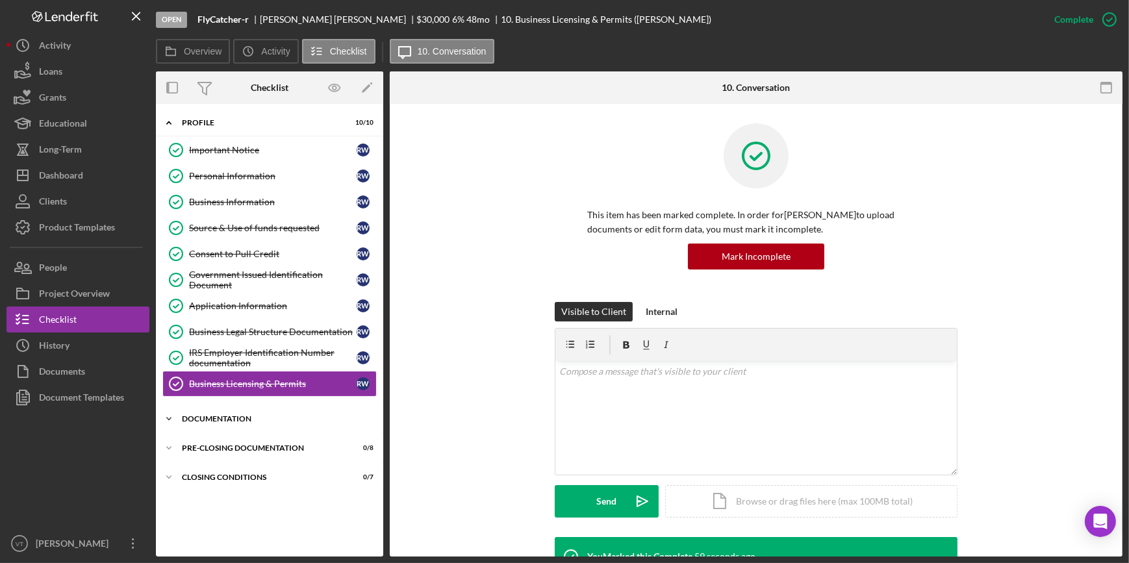
click at [177, 416] on icon "Icon/Expander" at bounding box center [169, 419] width 26 height 26
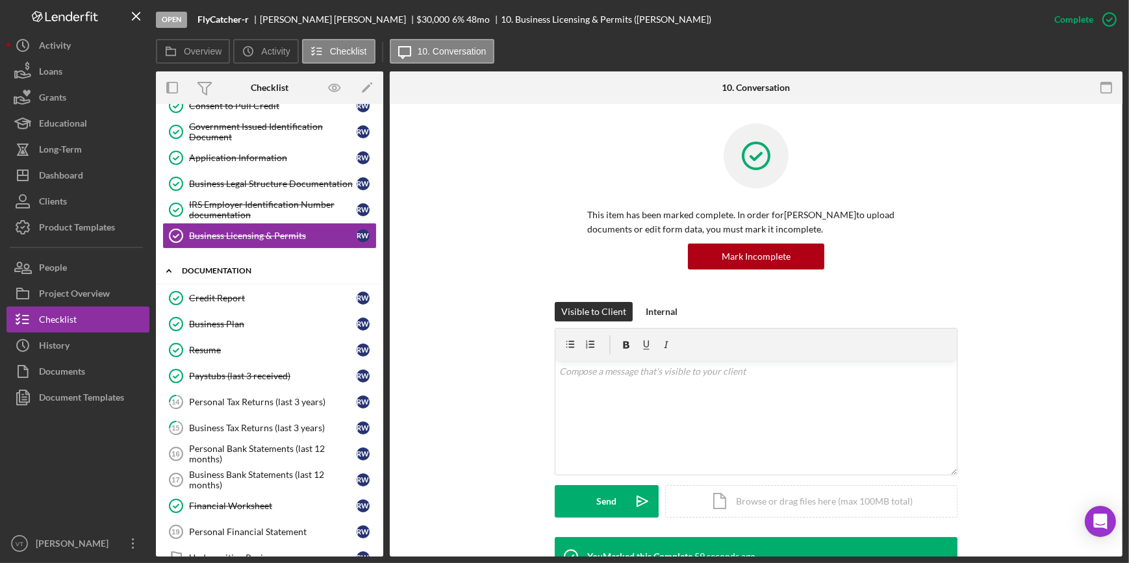
scroll to position [177, 0]
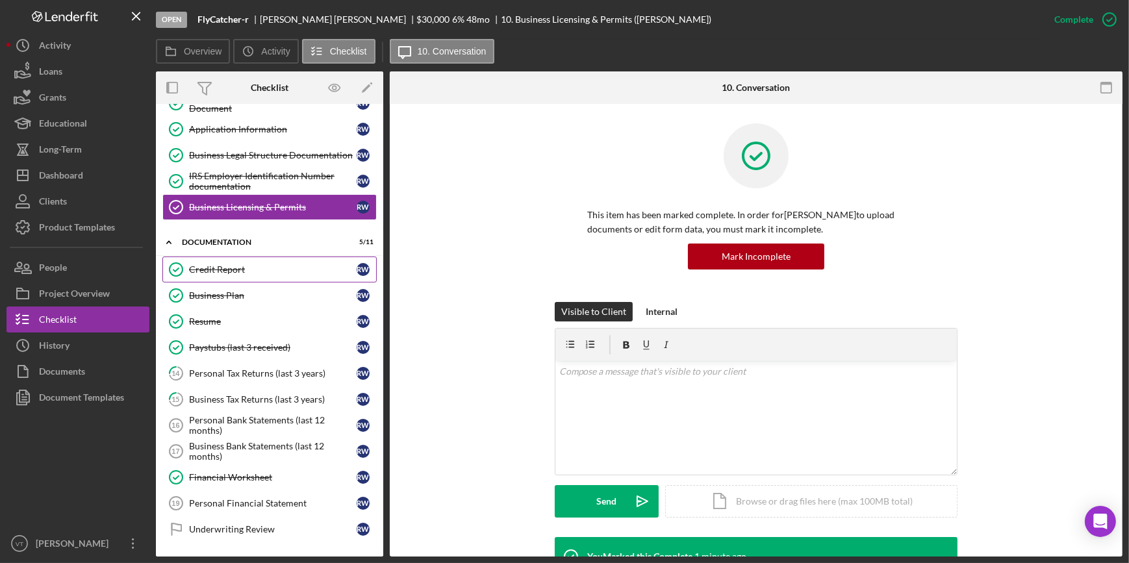
click at [240, 259] on link "Credit Report Credit Report R W" at bounding box center [269, 270] width 214 height 26
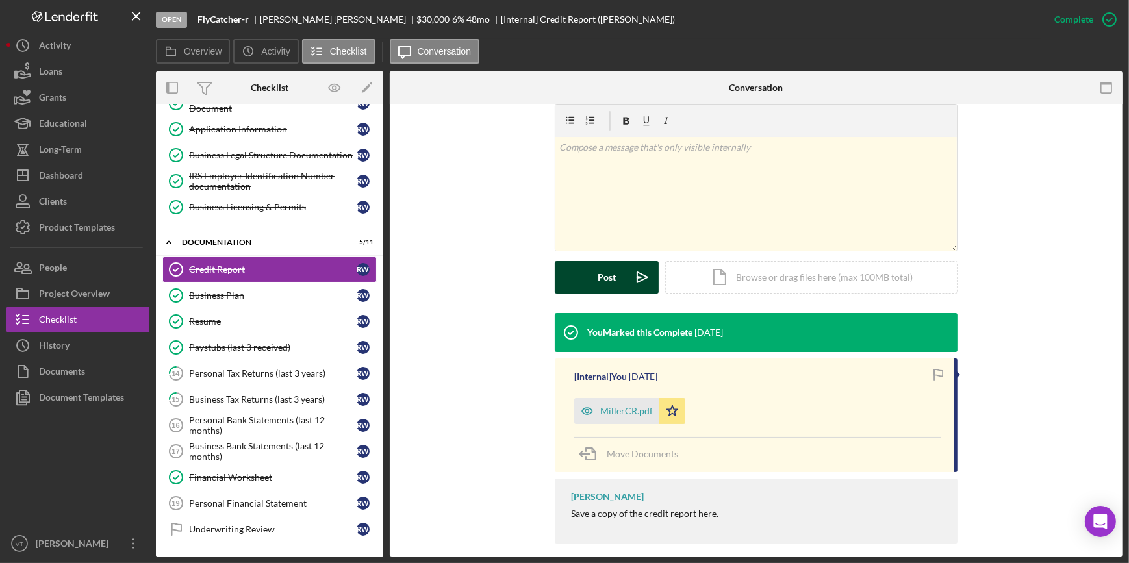
scroll to position [210, 0]
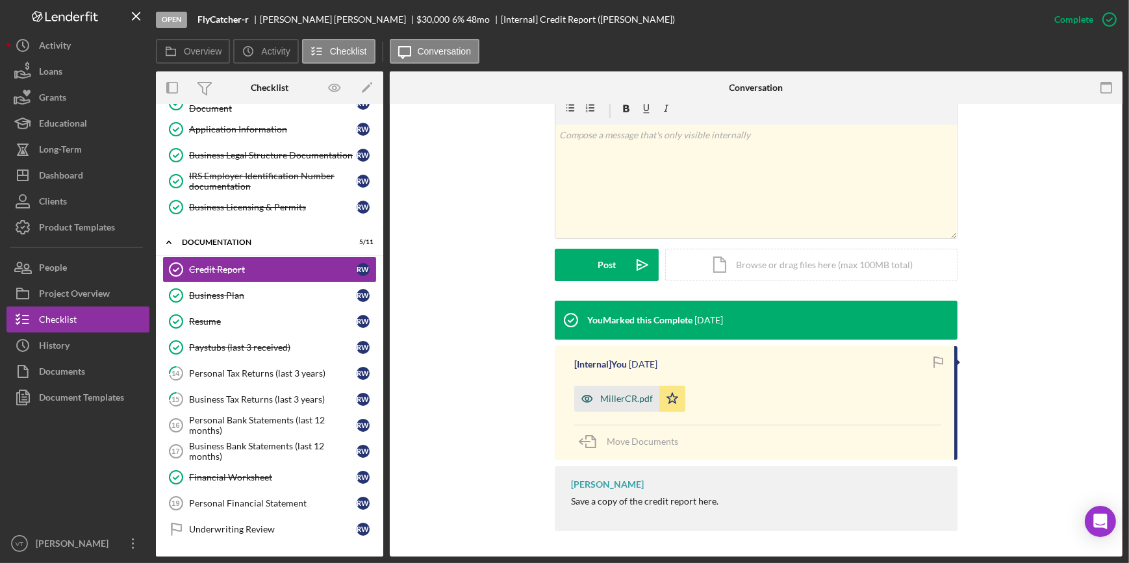
click at [603, 396] on div "MillerCR.pdf" at bounding box center [626, 399] width 53 height 10
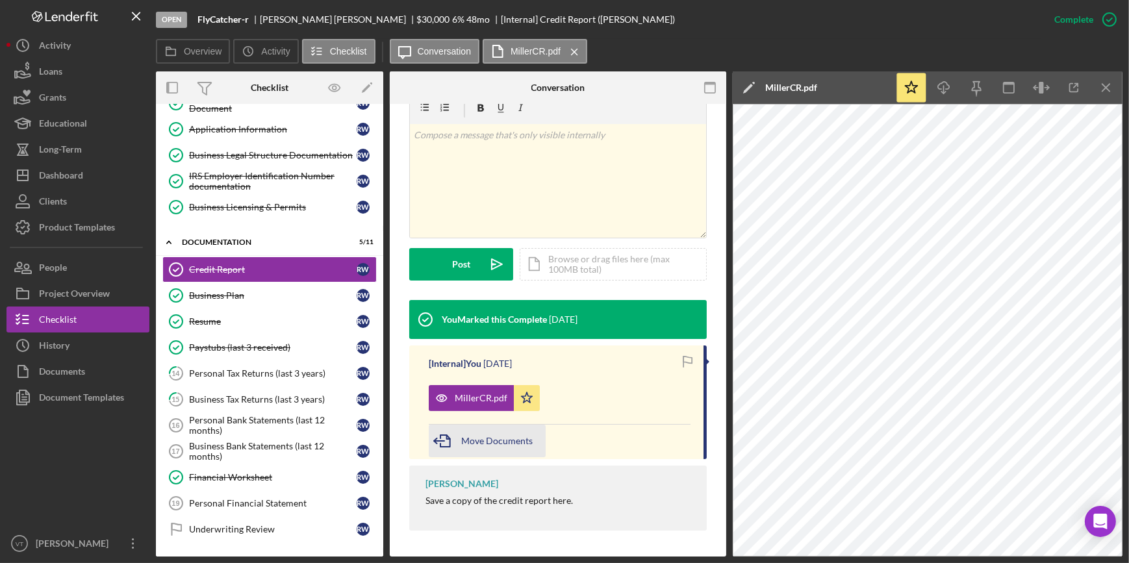
click at [507, 438] on span "Move Documents" at bounding box center [496, 440] width 71 height 11
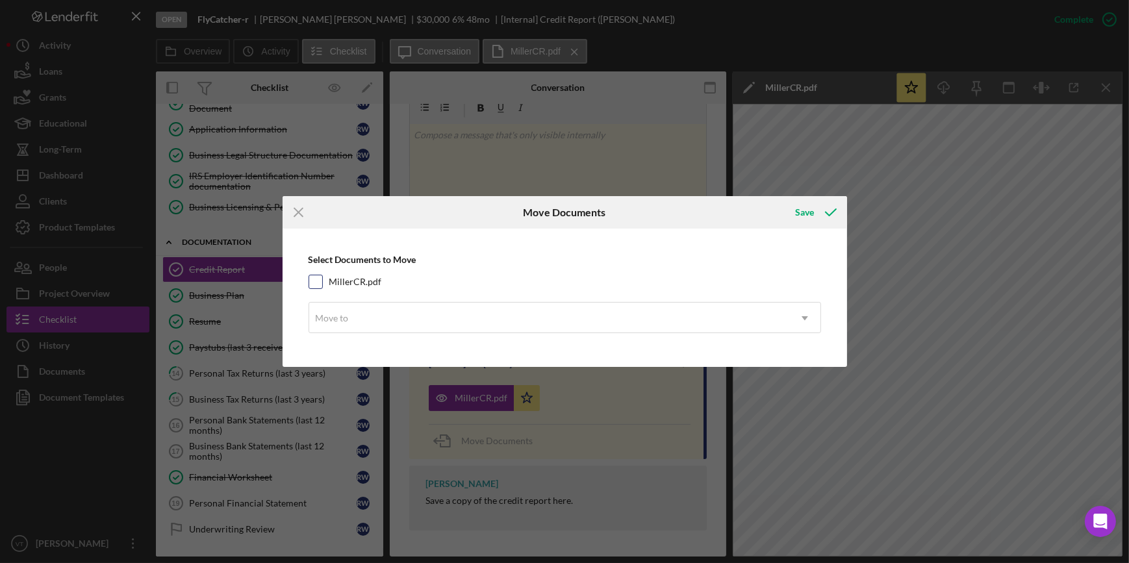
click at [311, 280] on input "MillerCR.pdf" at bounding box center [315, 281] width 13 height 13
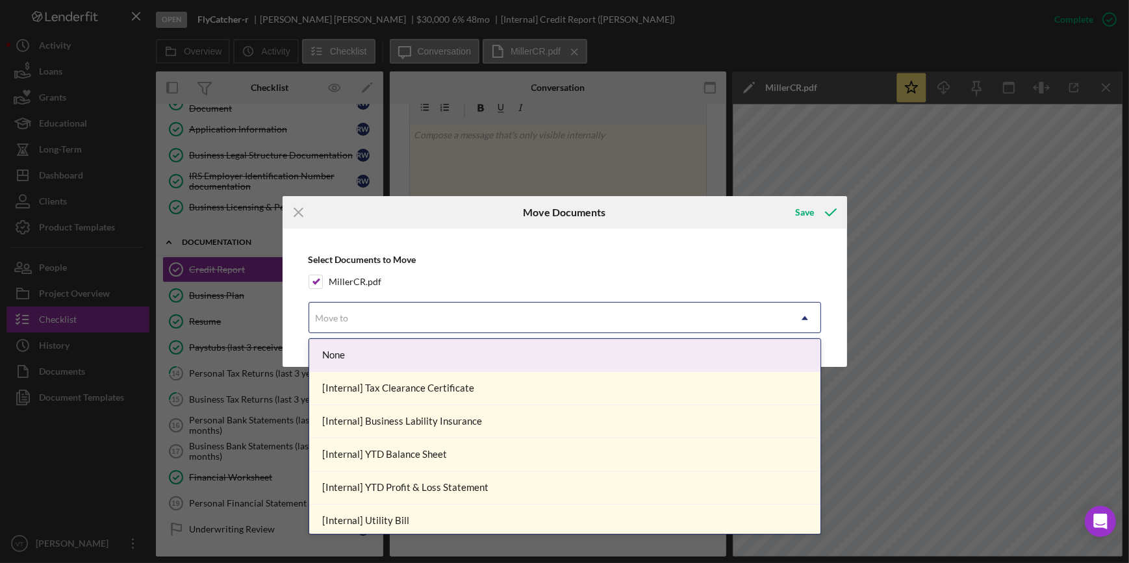
click at [789, 318] on icon "Icon/Dropdown Arrow" at bounding box center [804, 318] width 31 height 31
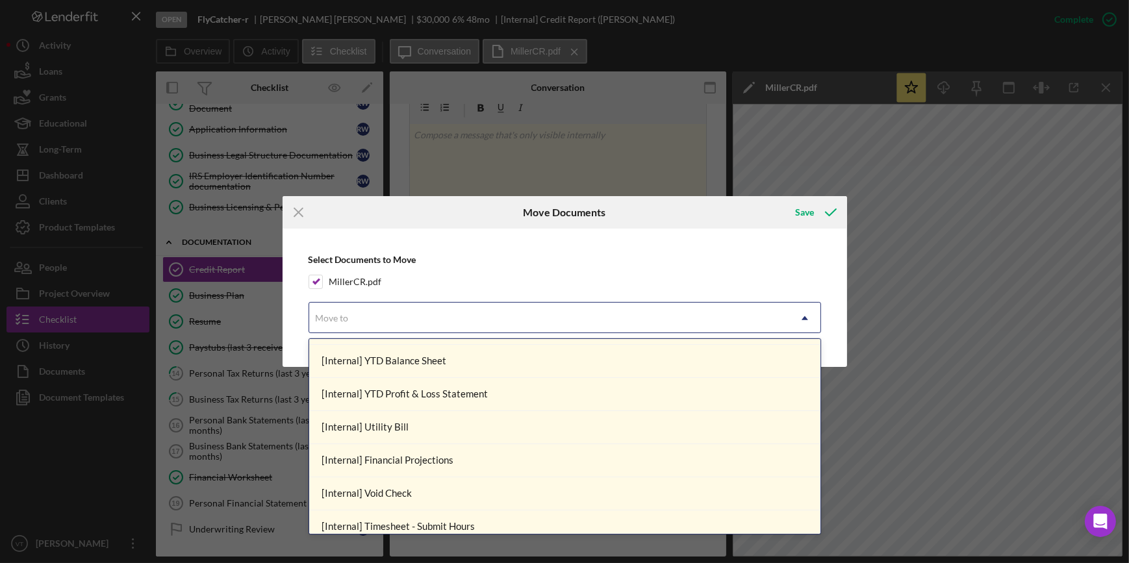
scroll to position [0, 0]
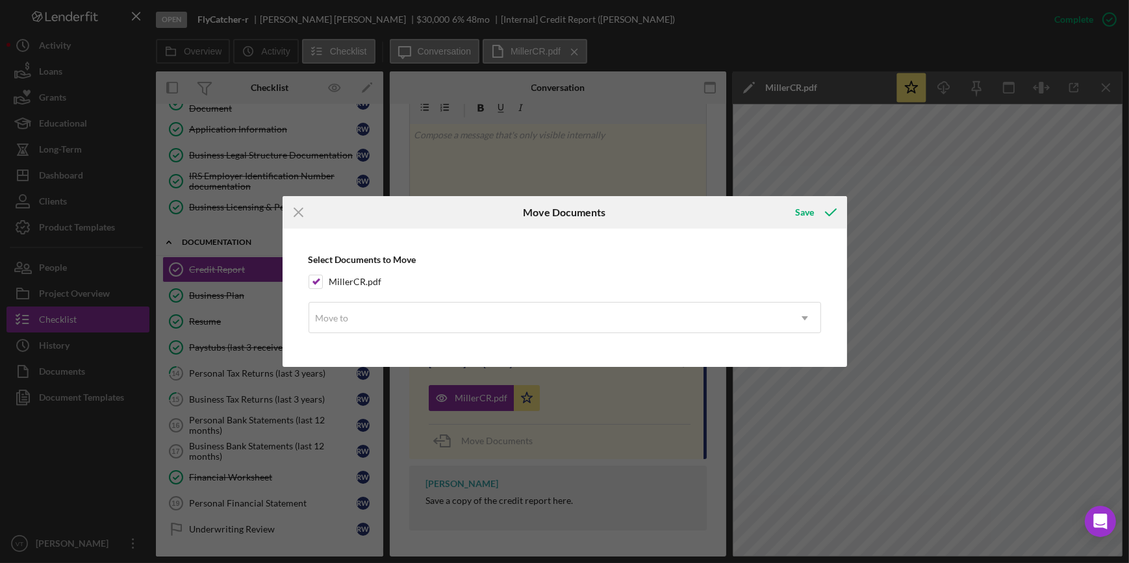
click at [769, 0] on div "Icon/Menu Close Move Documents Save Select Documents to Move MillerCR.pdf Move …" at bounding box center [564, 281] width 1129 height 563
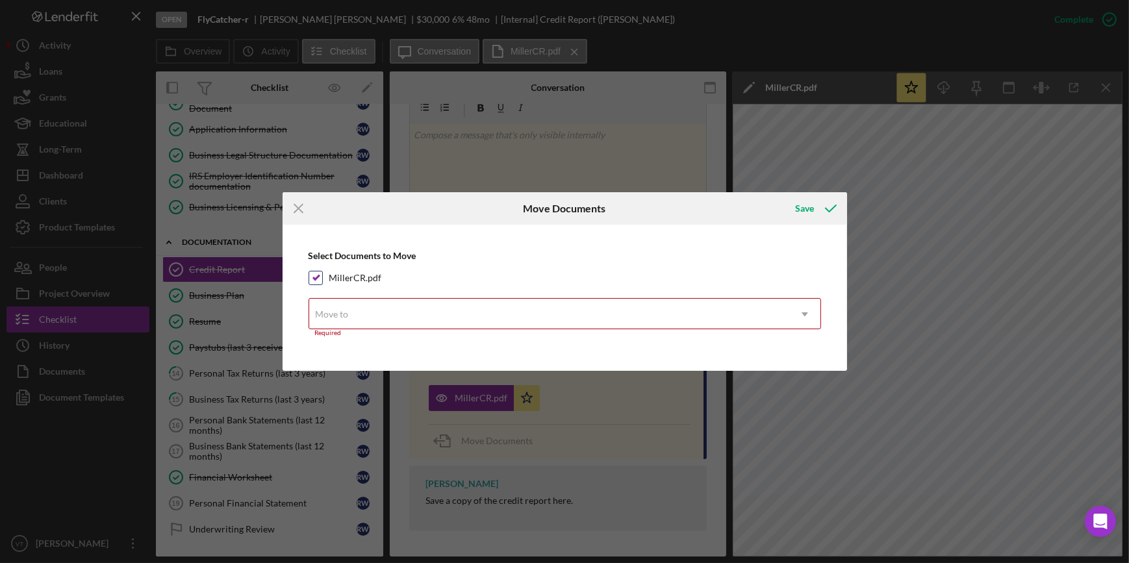
click at [318, 279] on input "MillerCR.pdf" at bounding box center [315, 277] width 13 height 13
checkbox input "false"
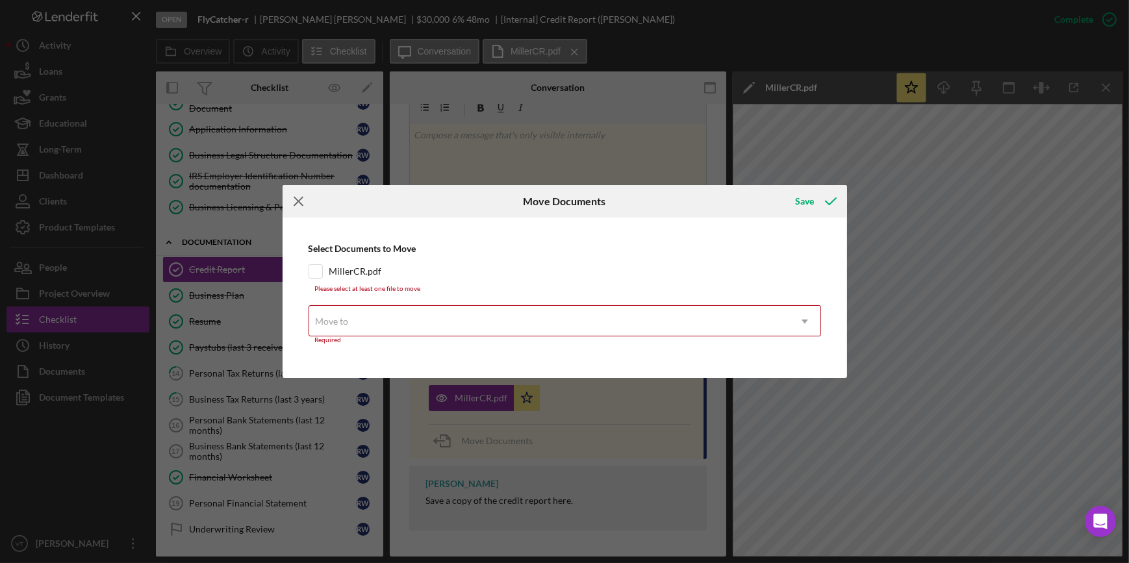
click at [301, 200] on icon "Icon/Menu Close" at bounding box center [298, 201] width 32 height 32
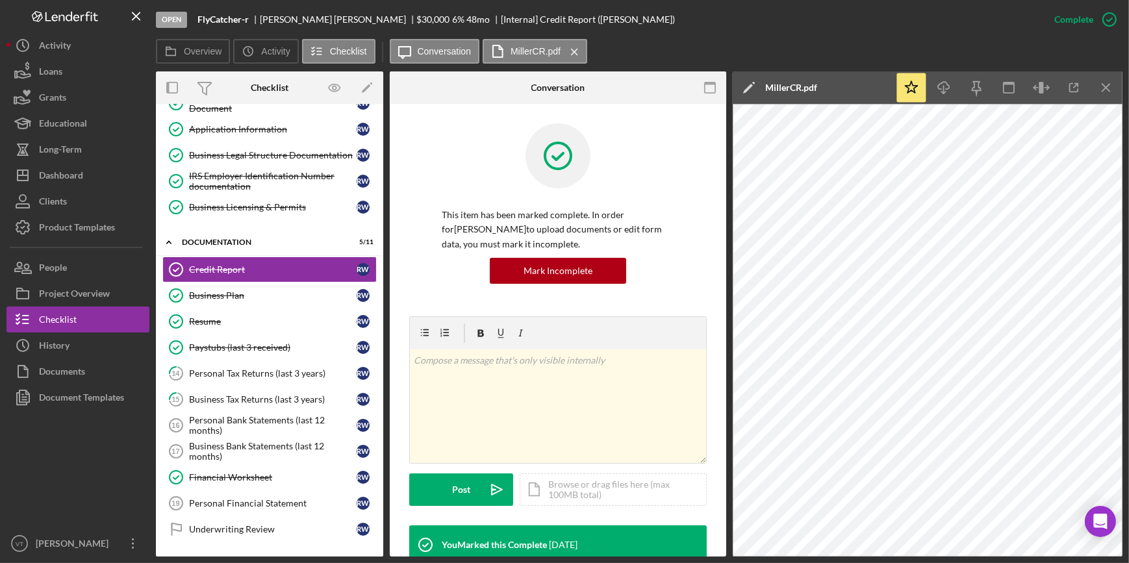
scroll to position [225, 0]
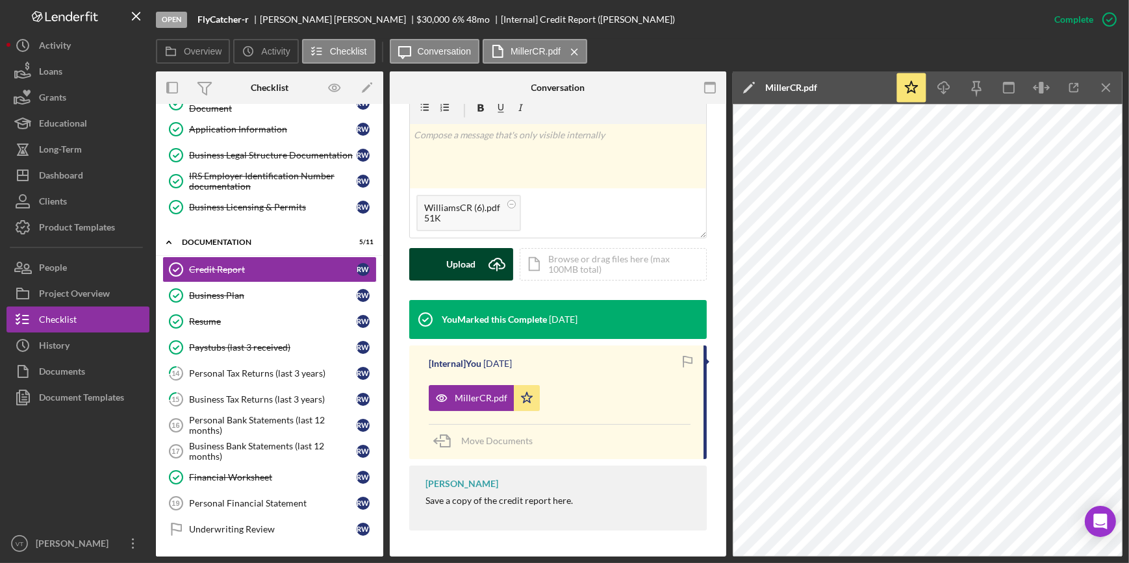
click at [460, 261] on div "Upload" at bounding box center [461, 264] width 29 height 32
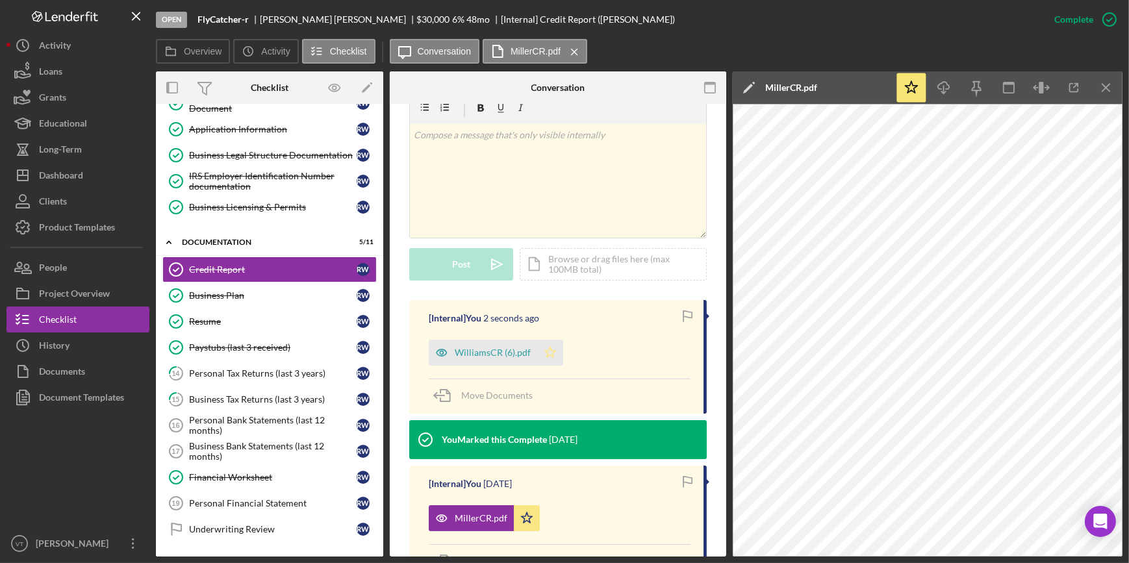
click at [551, 349] on icon "Icon/Star" at bounding box center [550, 353] width 26 height 26
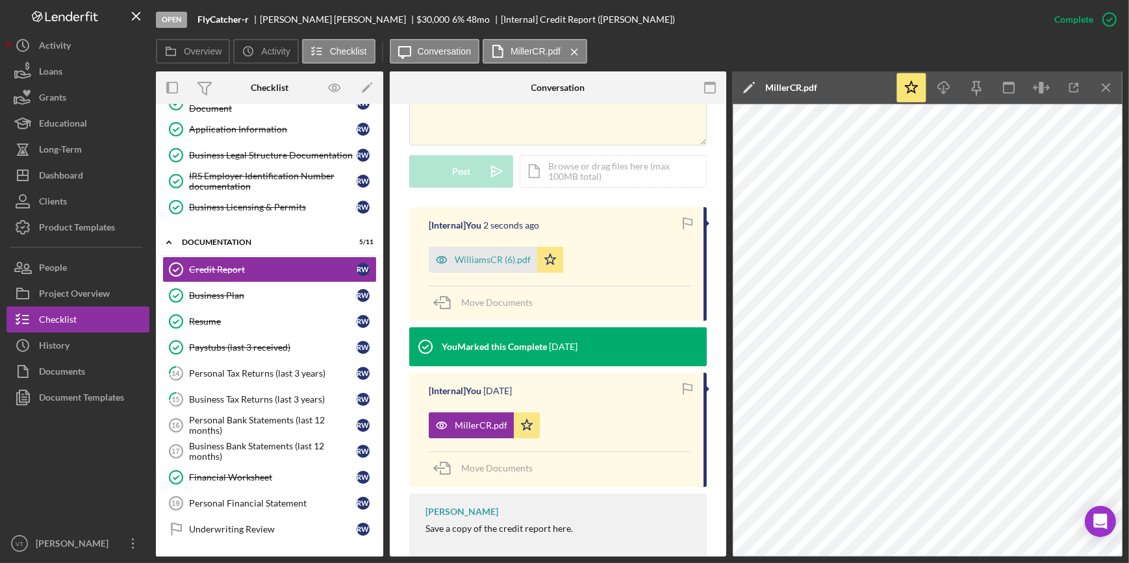
scroll to position [345, 0]
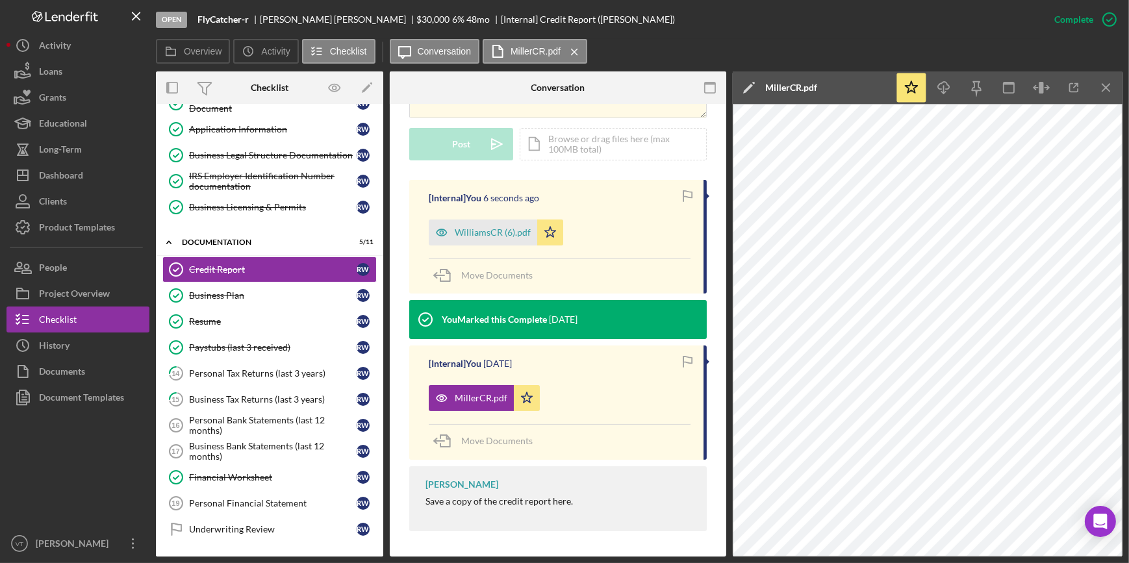
click at [683, 360] on icon "button" at bounding box center [687, 360] width 8 height 7
drag, startPoint x: 481, startPoint y: 392, endPoint x: 740, endPoint y: 1, distance: 469.5
click at [740, 1] on div "Open FlyCatcher-r Russell Williams $30,000 $30,000 6 % 48 mo [Internal] Credit …" at bounding box center [598, 19] width 885 height 39
